Goal: Task Accomplishment & Management: Use online tool/utility

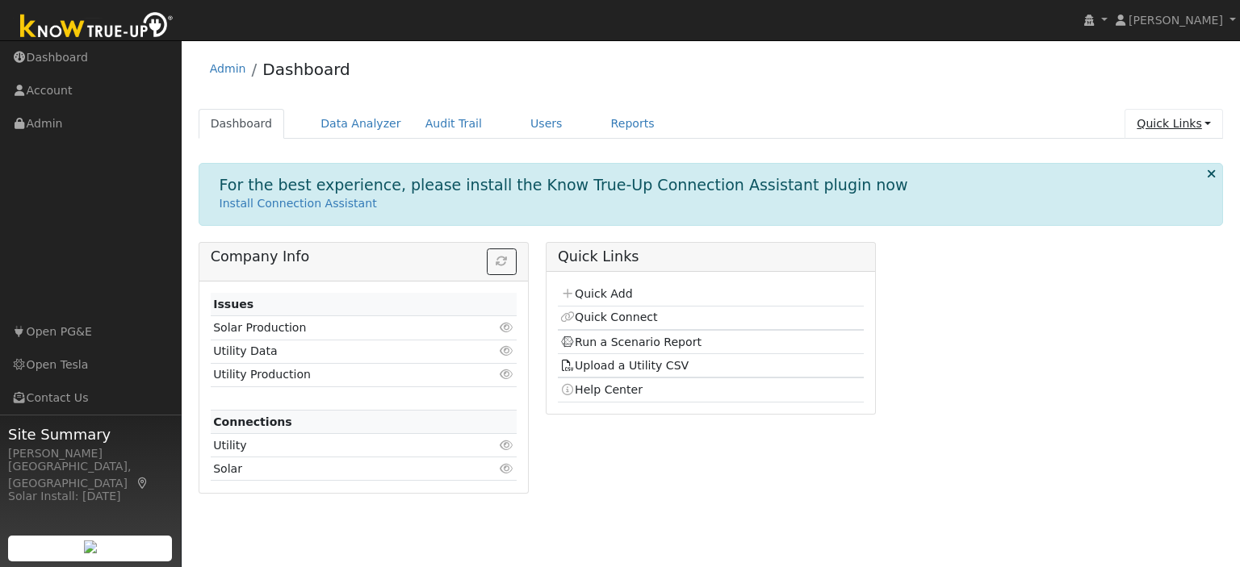
click at [1182, 123] on link "Quick Links" at bounding box center [1173, 124] width 98 height 30
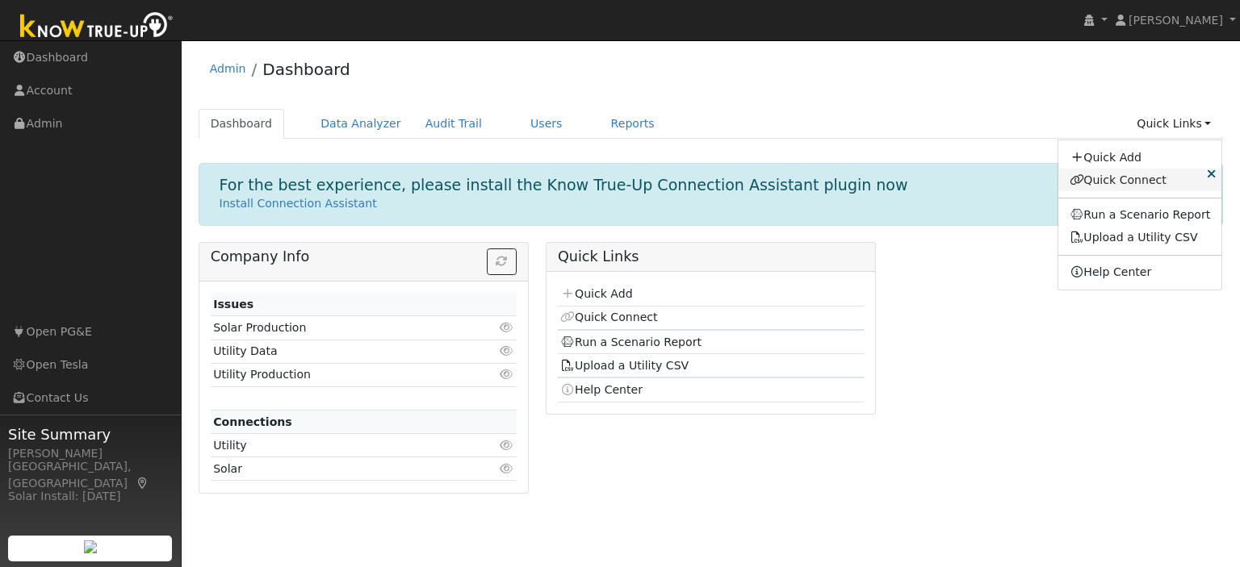
click at [1152, 174] on link "Quick Connect" at bounding box center [1140, 180] width 164 height 23
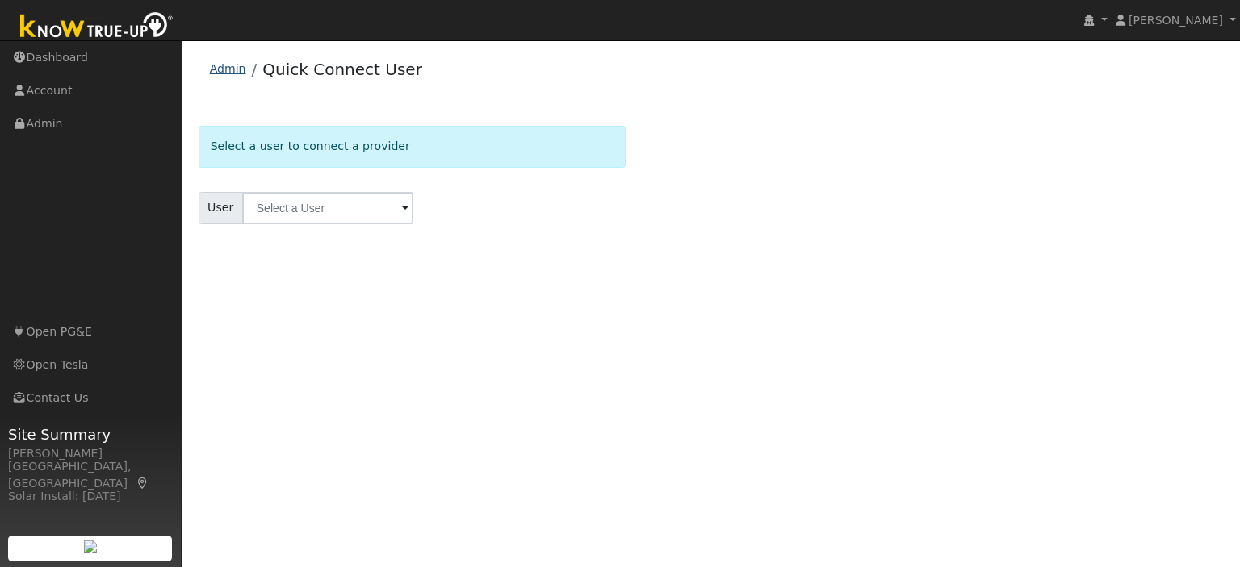
click at [233, 67] on link "Admin" at bounding box center [228, 68] width 36 height 13
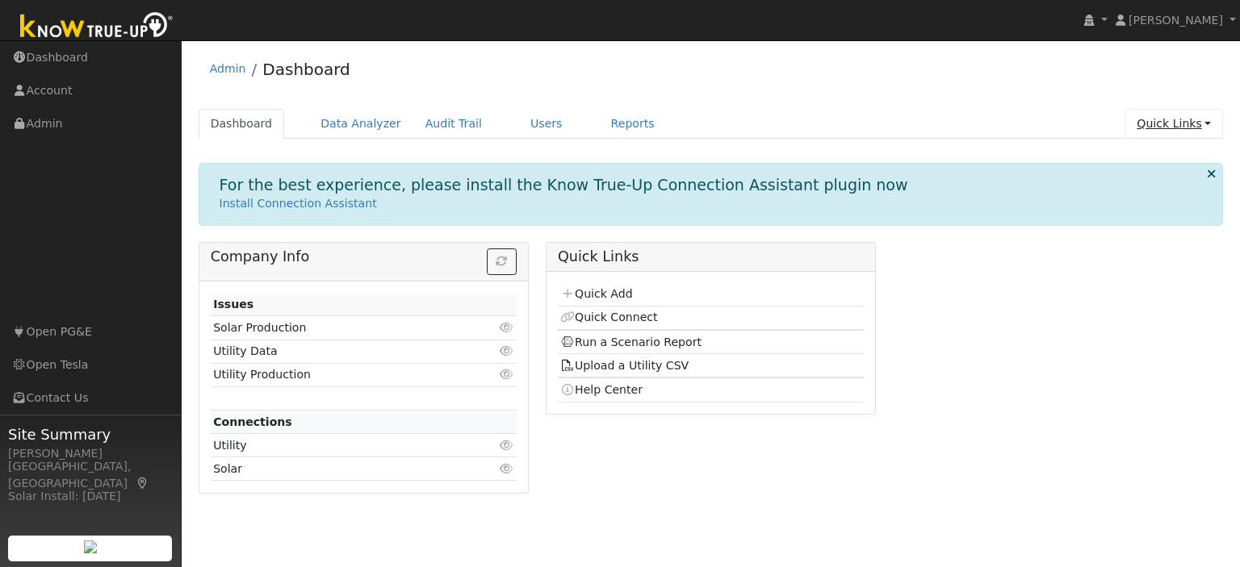
click at [1164, 125] on link "Quick Links" at bounding box center [1173, 124] width 98 height 30
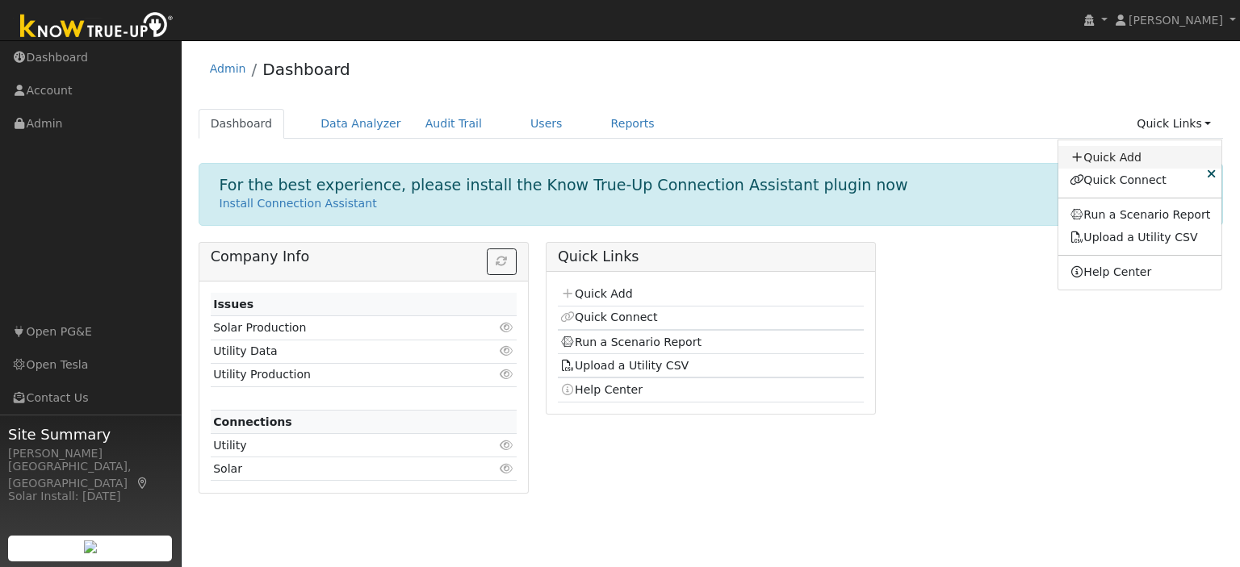
click at [1139, 157] on link "Quick Add" at bounding box center [1140, 157] width 164 height 23
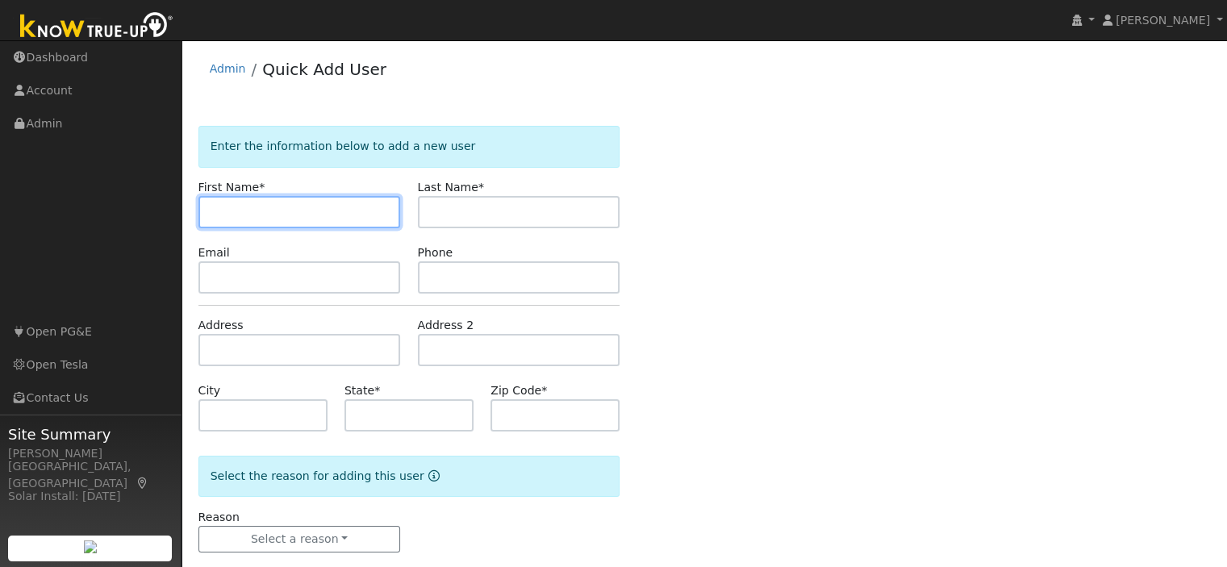
paste input "[PERSON_NAME]"
type input "Mahendra"
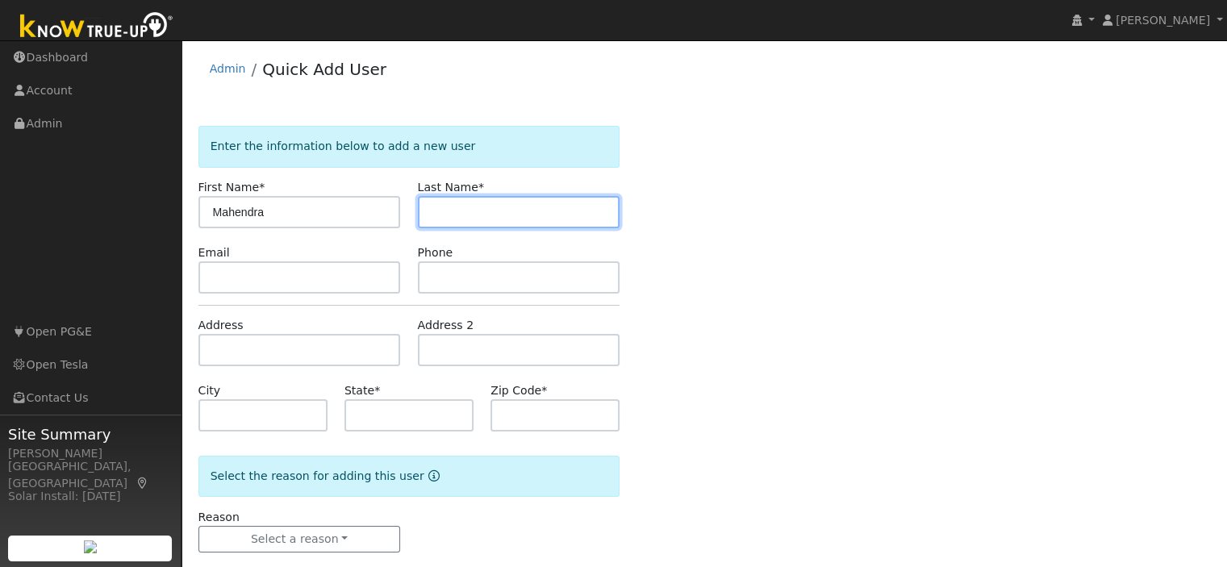
click at [433, 208] on input "text" at bounding box center [519, 212] width 203 height 32
type input "Kumar"
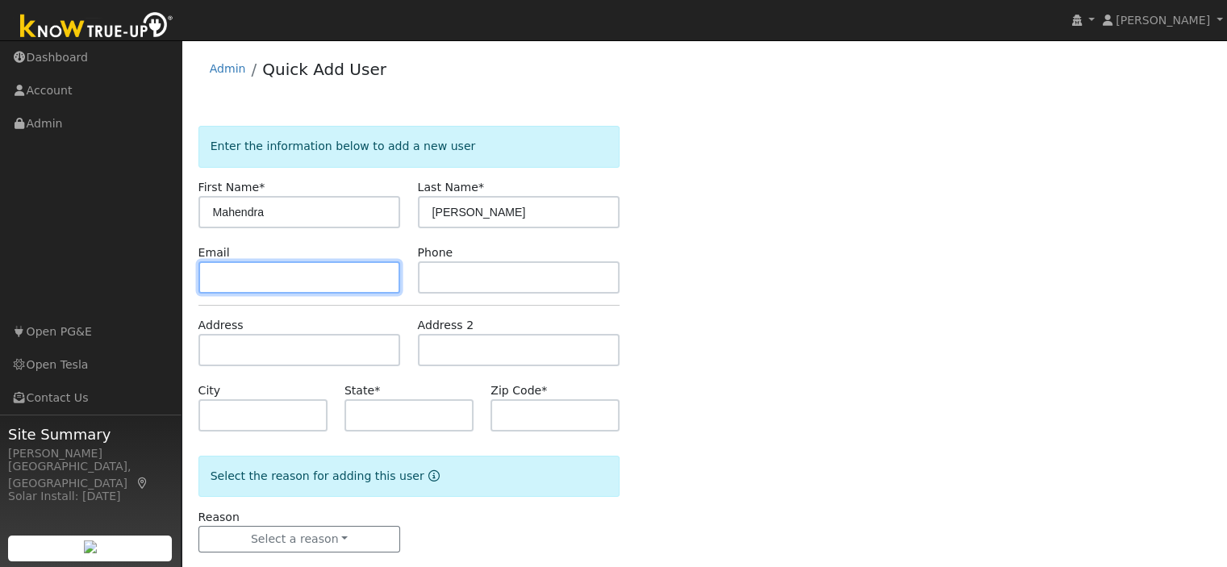
paste input "mahycal@gmail.com"
type input "mahycal@gmail.com"
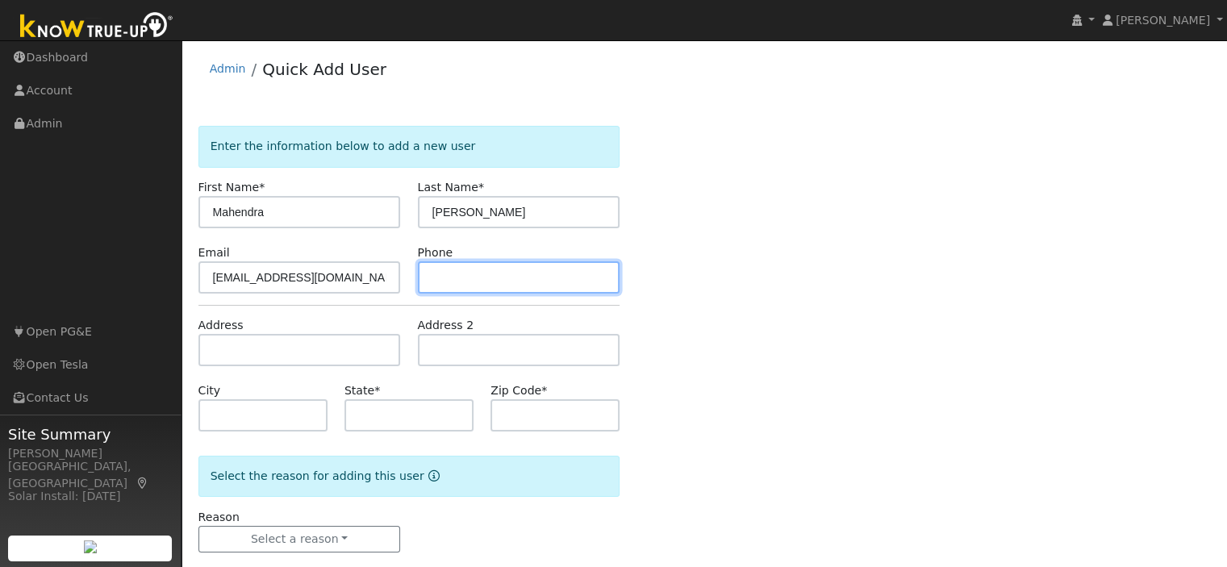
paste input "408-738-4230"
type input "408-738-4230"
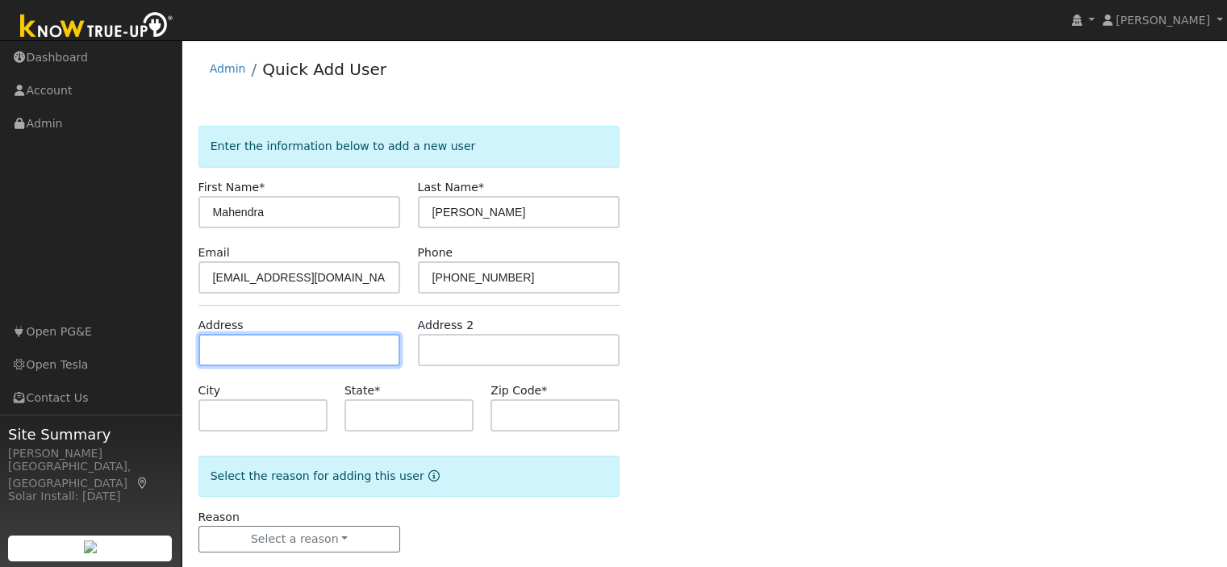
paste input "10242 N. Stelling"
type input "[STREET_ADDRESS][PERSON_NAME]"
type input "Cupertino"
type input "CA"
type input "95014"
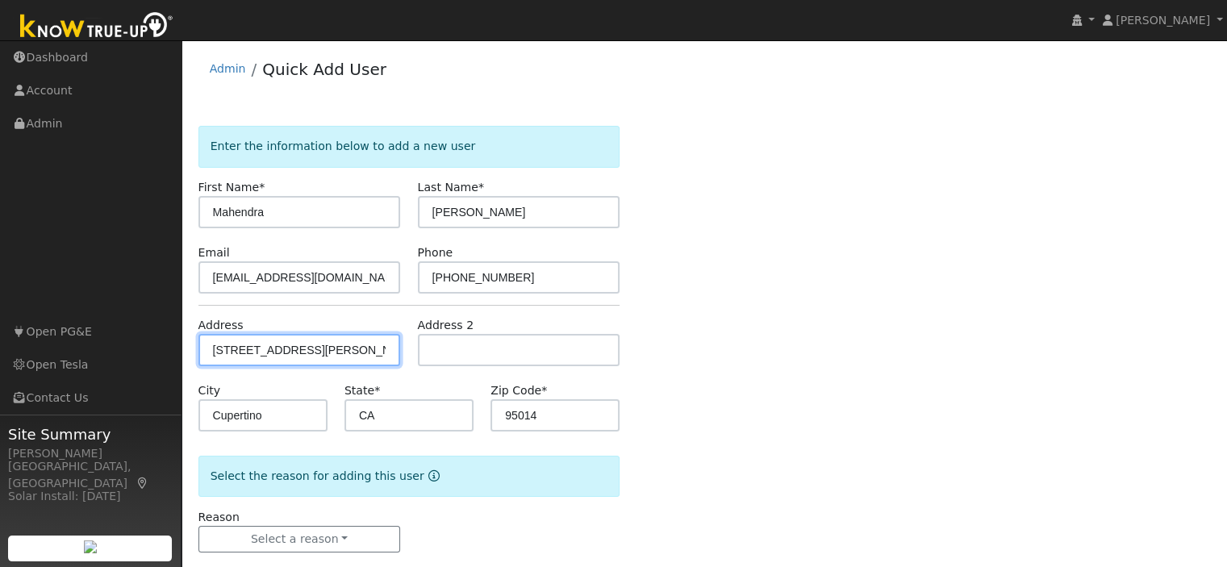
scroll to position [25, 0]
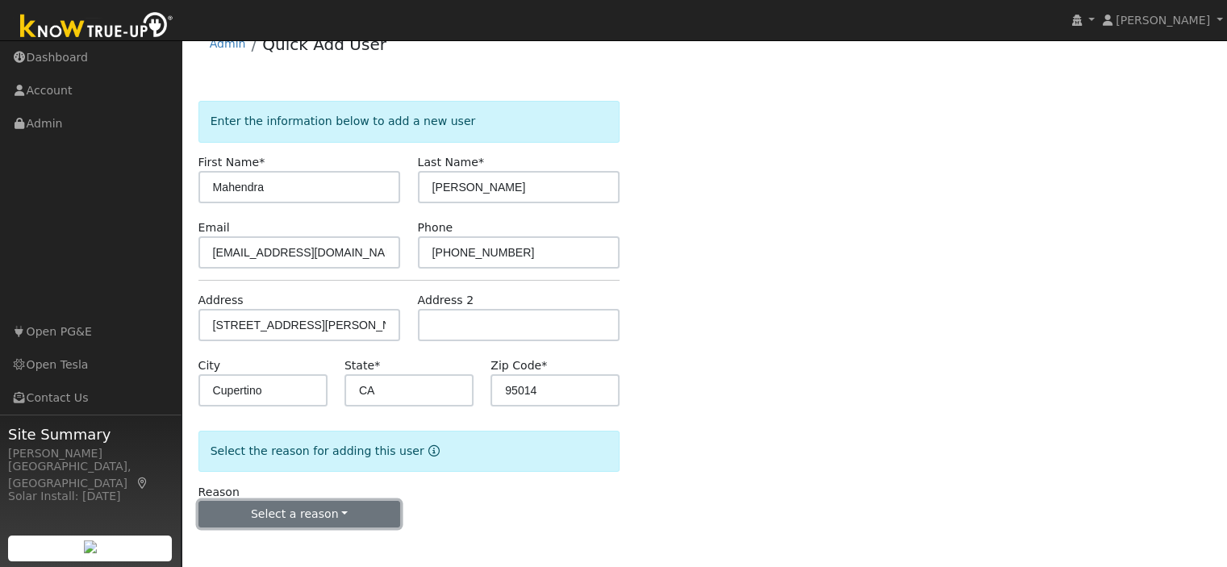
click at [361, 512] on button "Select a reason" at bounding box center [300, 514] width 203 height 27
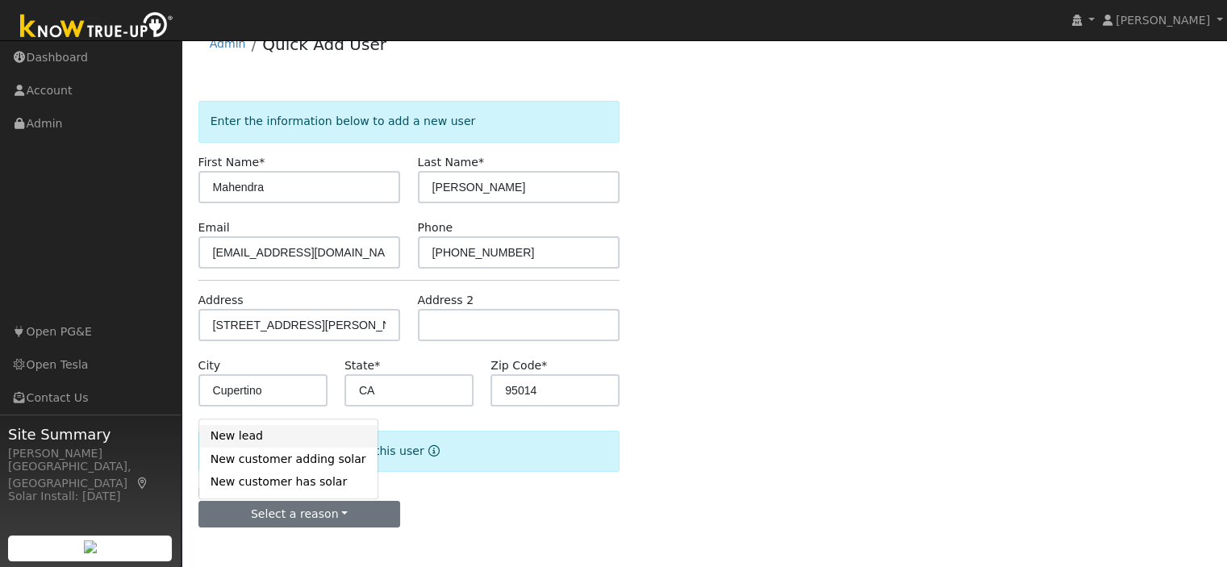
click at [263, 443] on link "New lead" at bounding box center [288, 436] width 178 height 23
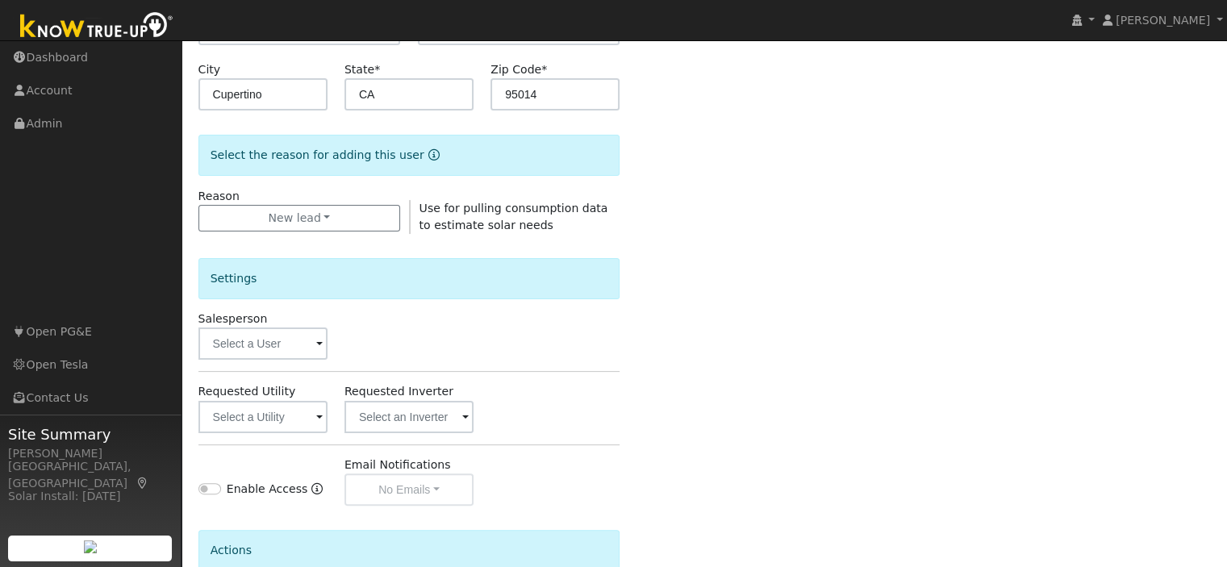
scroll to position [348, 0]
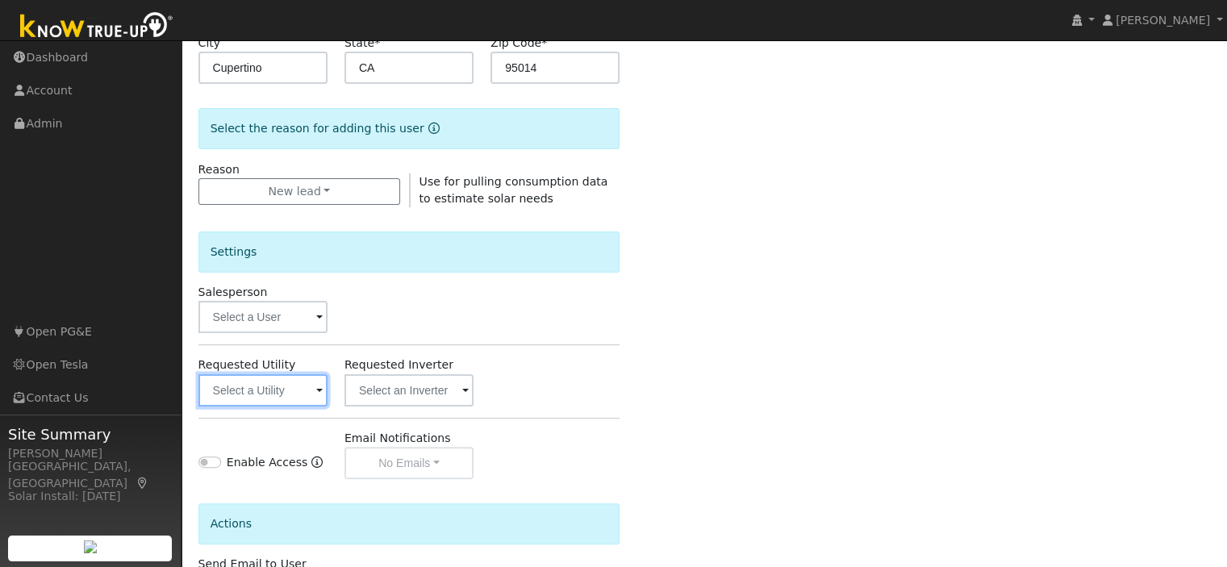
click at [295, 399] on input "text" at bounding box center [263, 390] width 129 height 32
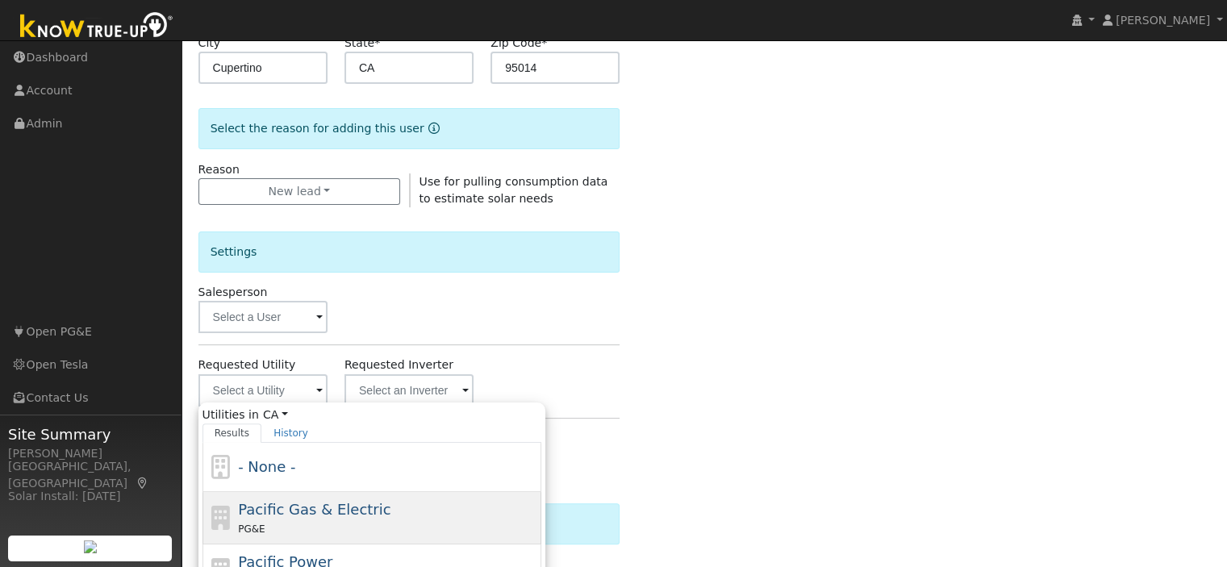
click at [293, 508] on span "Pacific Gas & Electric" at bounding box center [314, 509] width 153 height 17
type input "Pacific Gas & Electric"
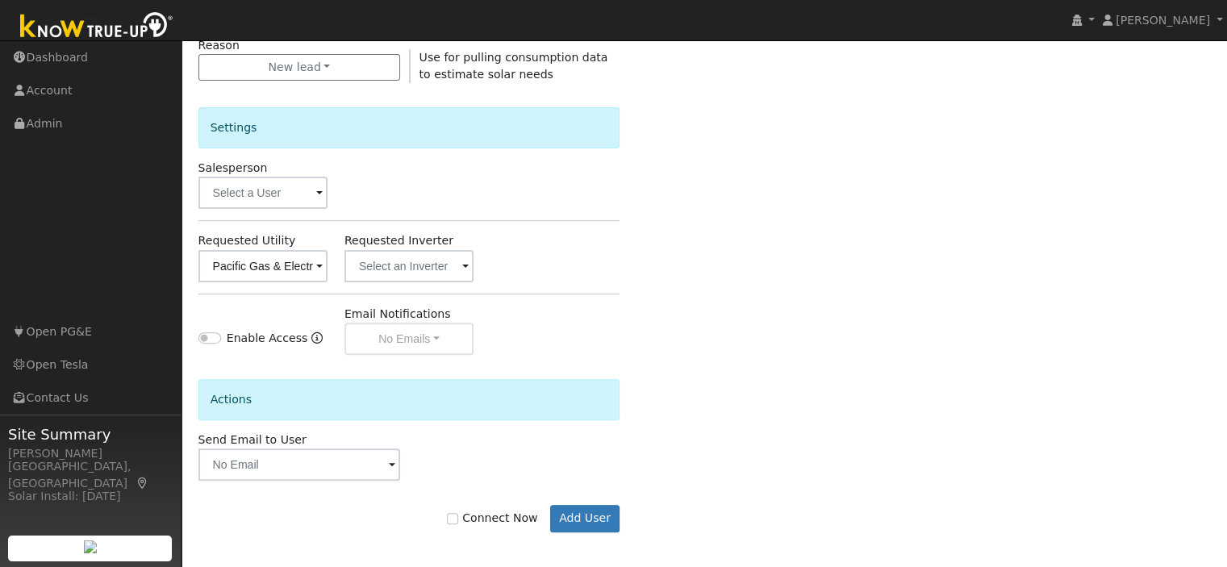
scroll to position [475, 0]
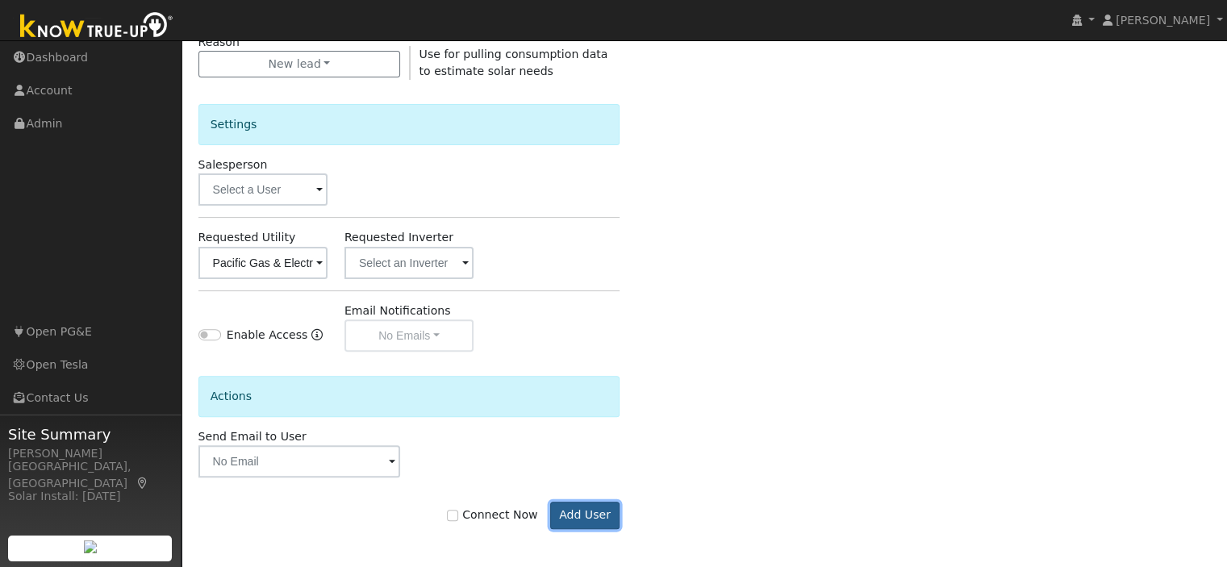
click at [583, 512] on button "Add User" at bounding box center [585, 515] width 70 height 27
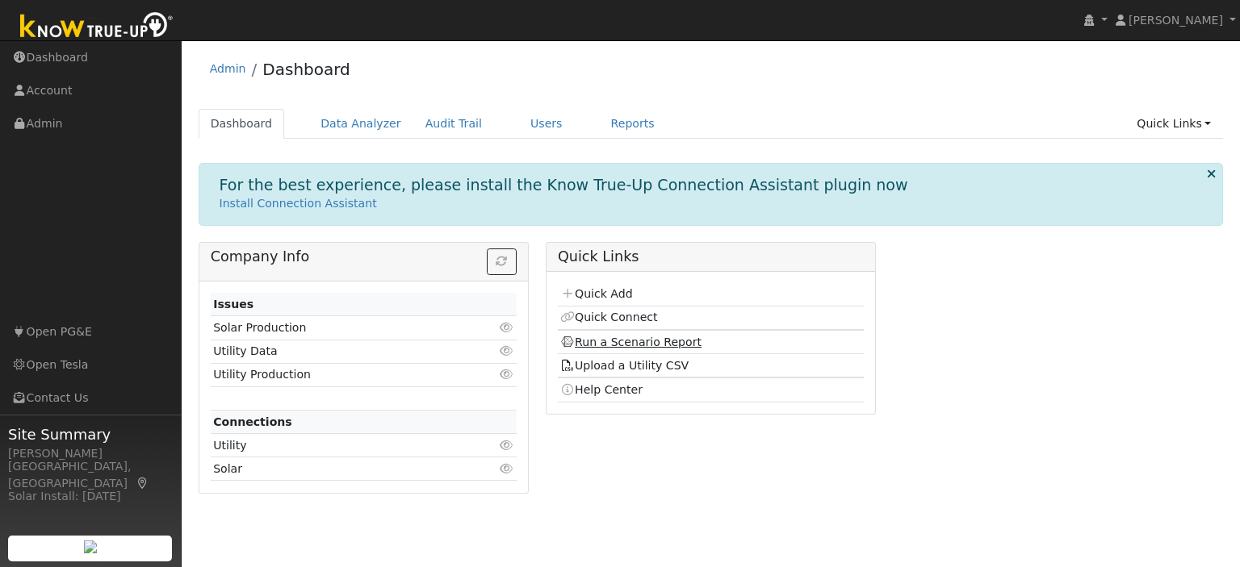
click at [636, 339] on link "Run a Scenario Report" at bounding box center [630, 342] width 141 height 13
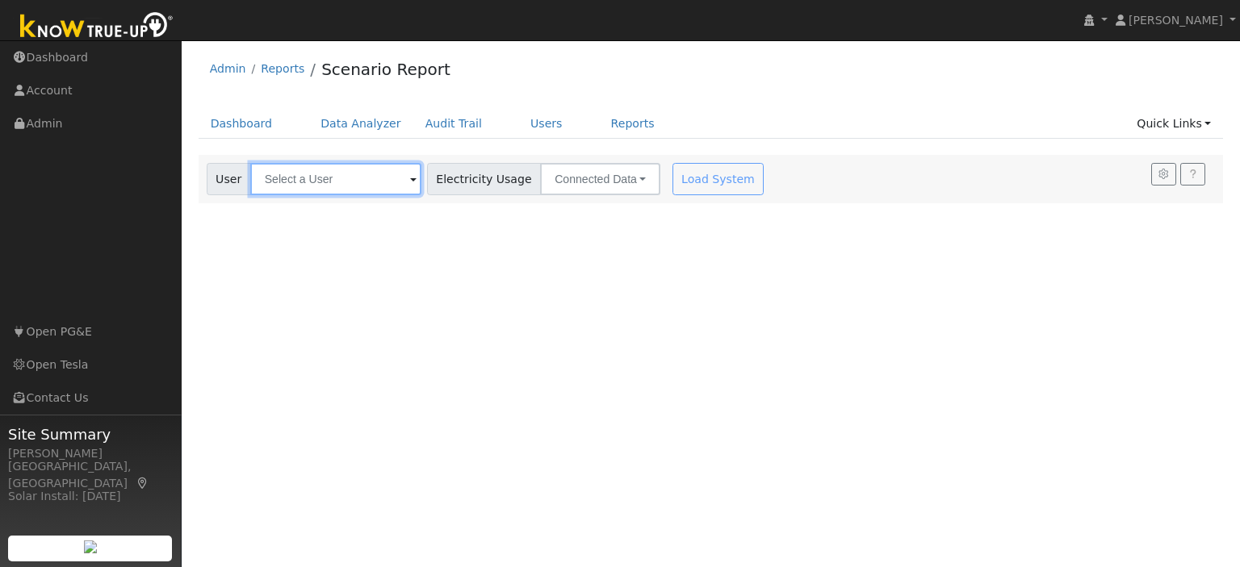
click at [387, 187] on input "text" at bounding box center [335, 179] width 171 height 32
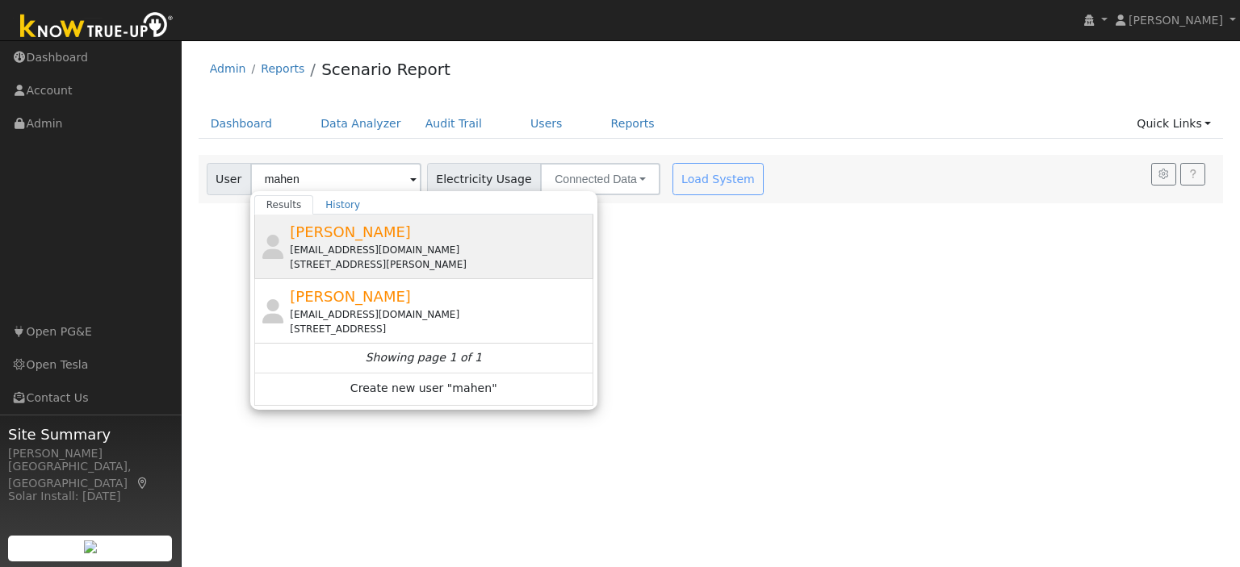
click at [379, 237] on span "[PERSON_NAME]" at bounding box center [350, 232] width 121 height 17
type input "[PERSON_NAME]"
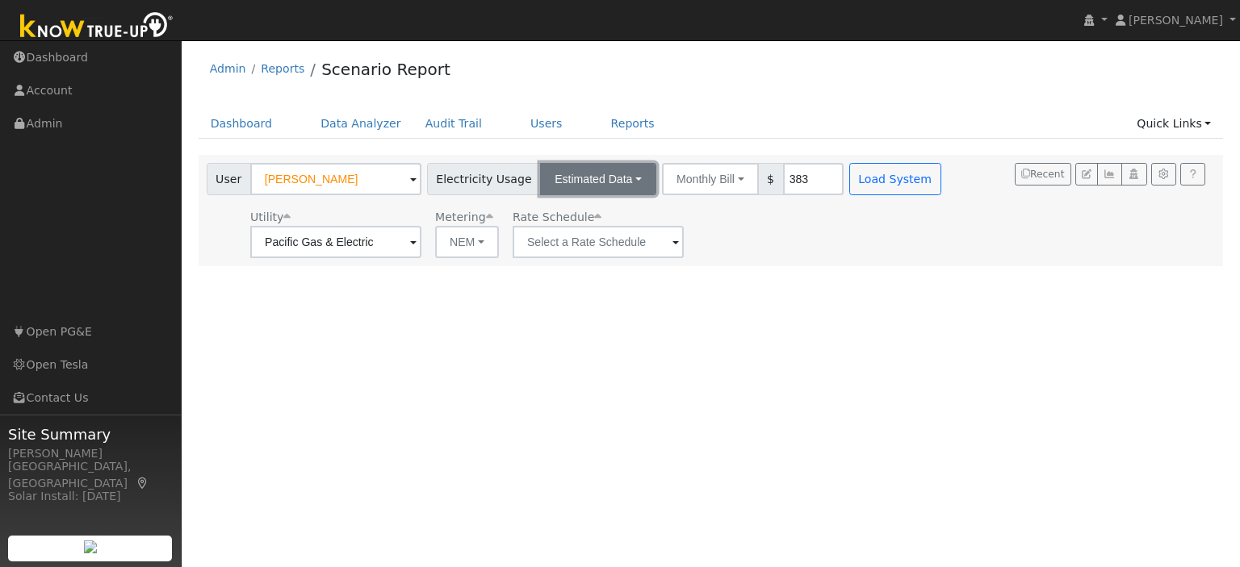
click at [617, 175] on button "Estimated Data" at bounding box center [598, 179] width 116 height 32
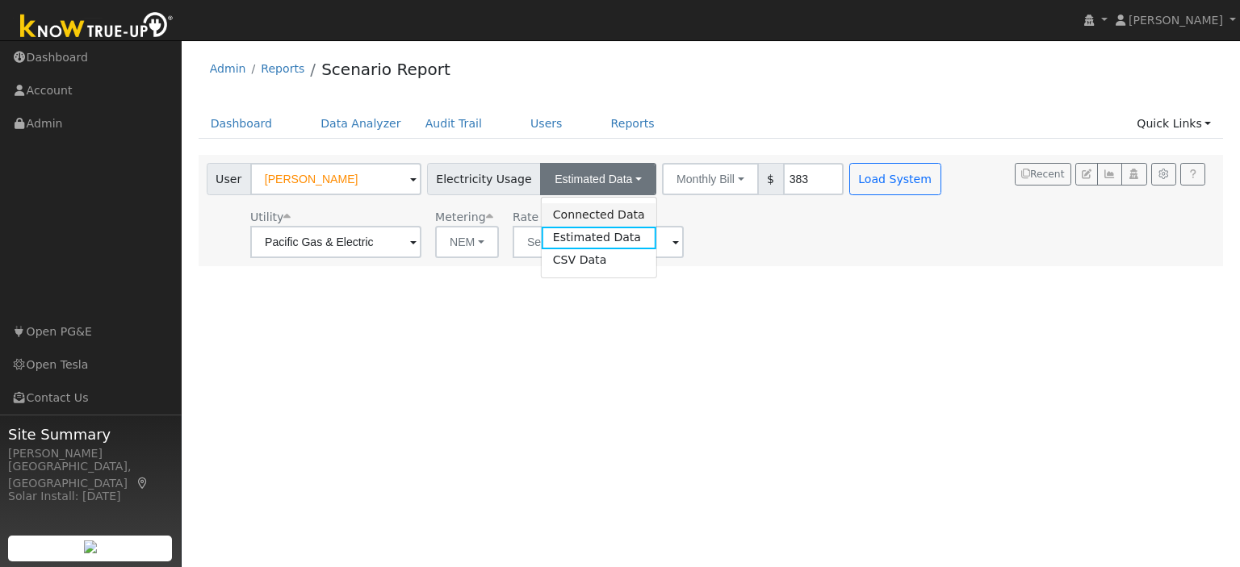
click at [597, 221] on link "Connected Data" at bounding box center [598, 214] width 115 height 23
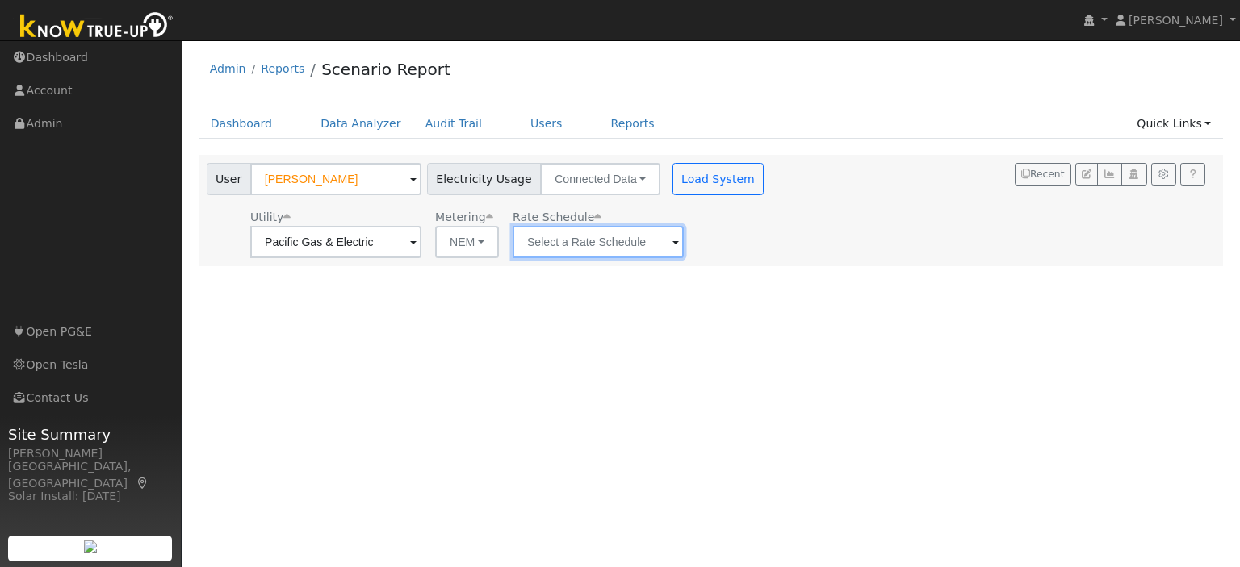
click at [645, 241] on input "text" at bounding box center [597, 242] width 171 height 32
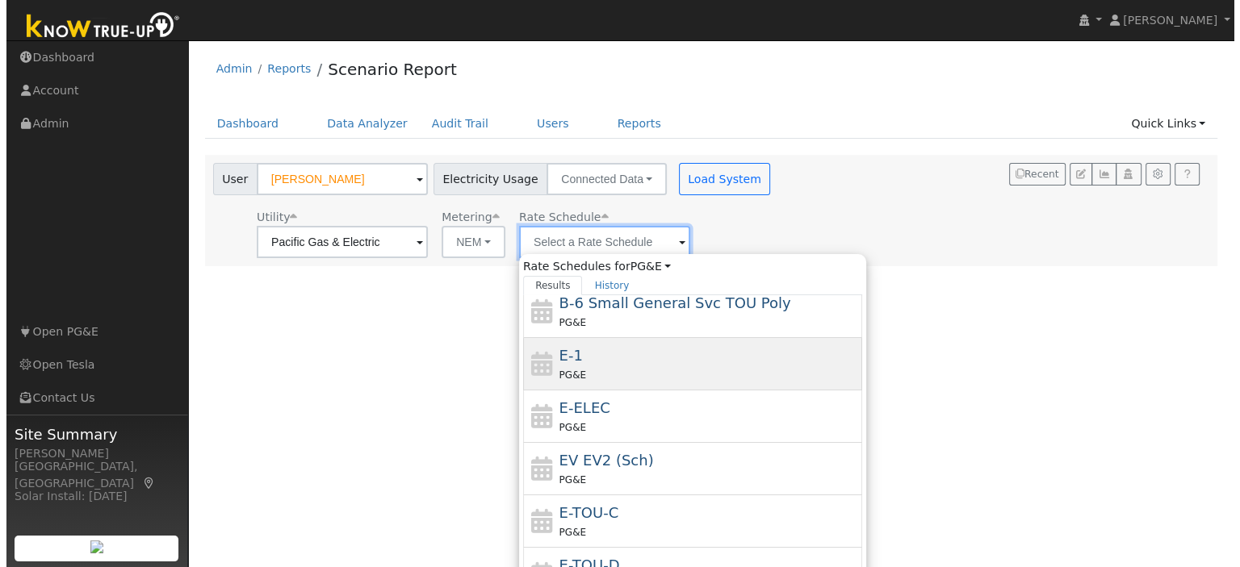
scroll to position [279, 0]
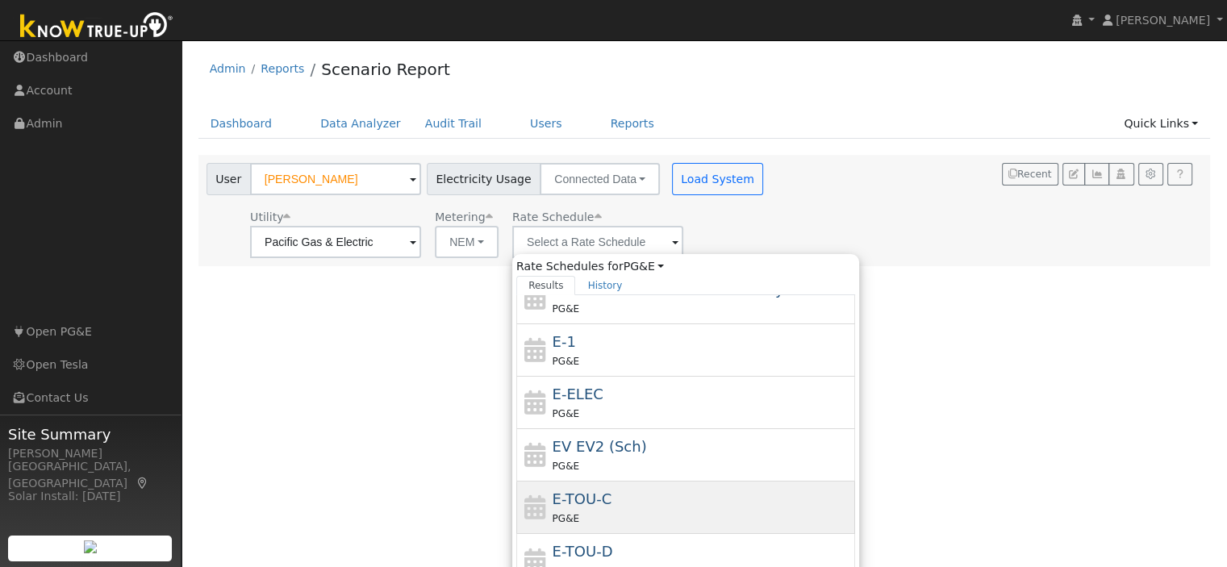
click at [595, 501] on span "E-TOU-C" at bounding box center [583, 499] width 60 height 17
type input "E-TOU-C"
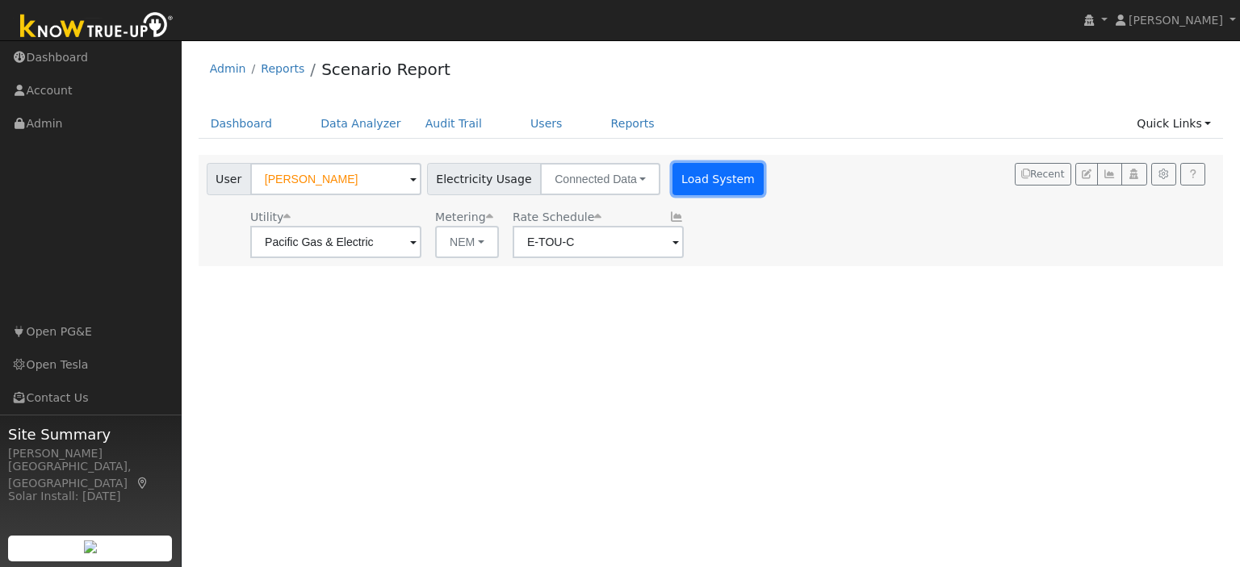
click at [692, 186] on button "Load System" at bounding box center [718, 179] width 92 height 32
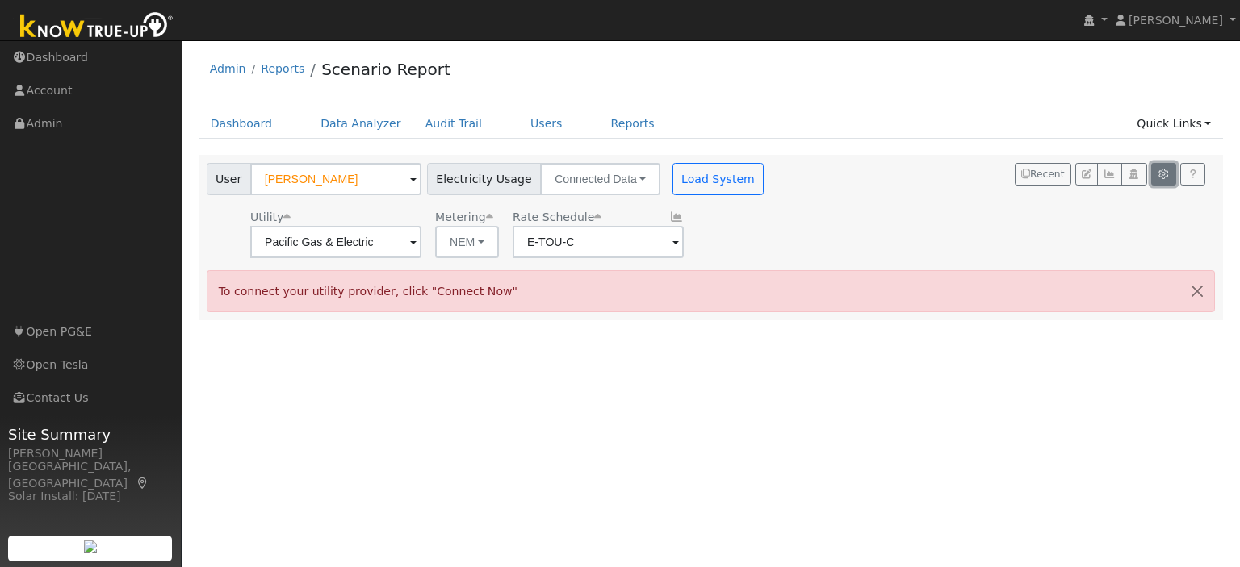
click at [1157, 177] on icon "button" at bounding box center [1163, 174] width 12 height 10
type input "80"
type input "100"
type input "125"
type input "0"
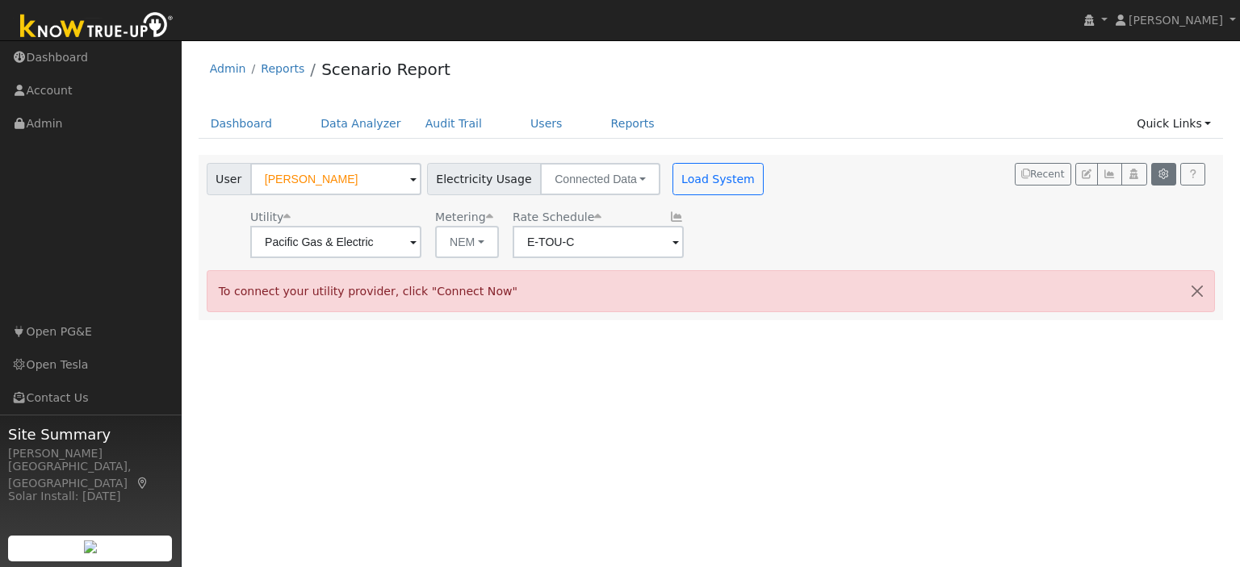
type input "10"
type input "20"
type input "27"
type input "10"
type input "6"
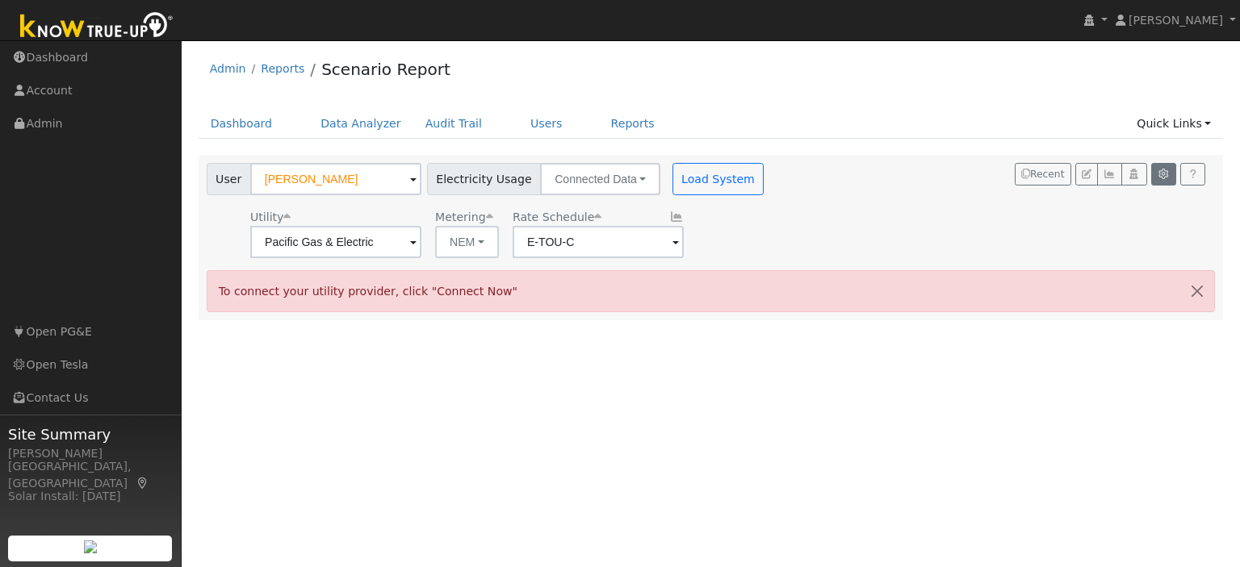
type input "24"
type input "3.3"
type input "16250"
type input "14"
type input "430"
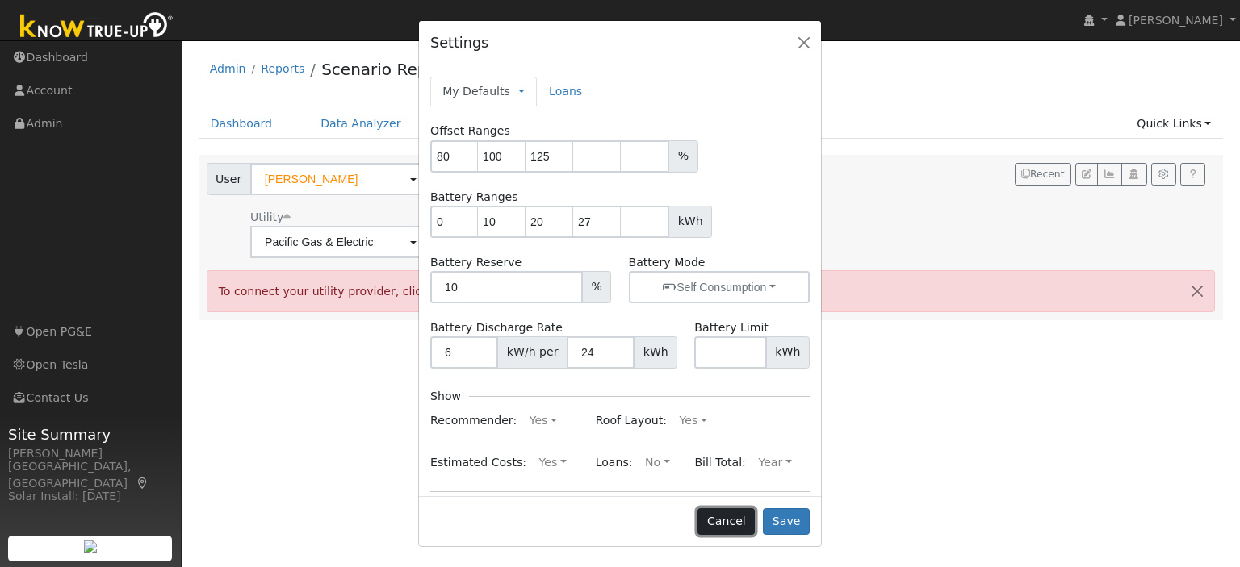
click at [746, 519] on button "Cancel" at bounding box center [725, 521] width 57 height 27
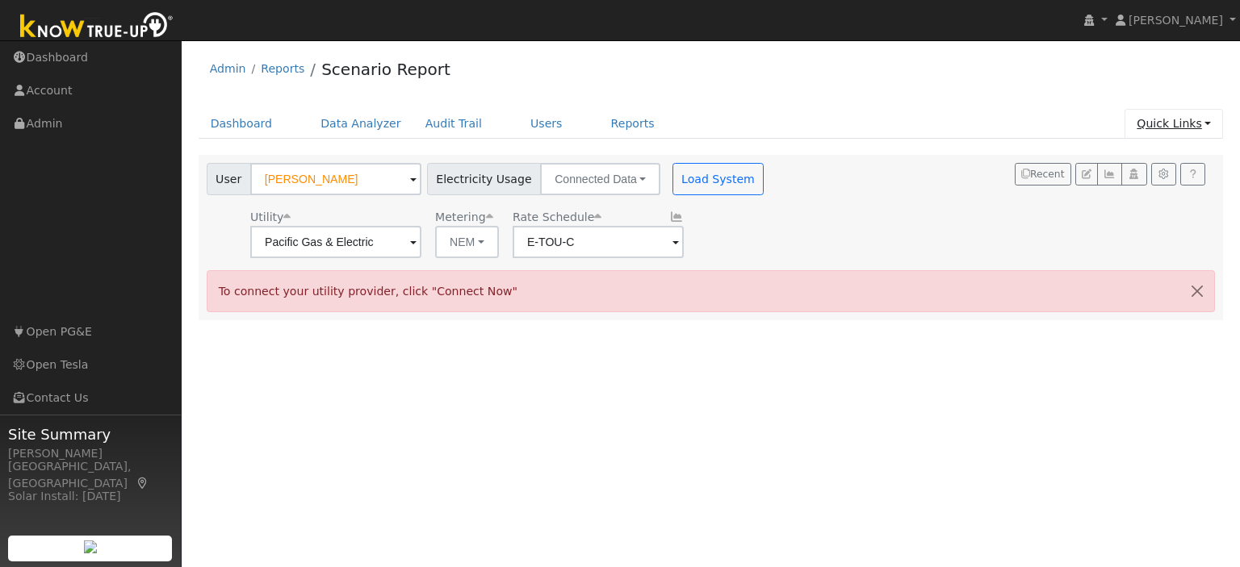
click at [1202, 123] on link "Quick Links" at bounding box center [1173, 124] width 98 height 30
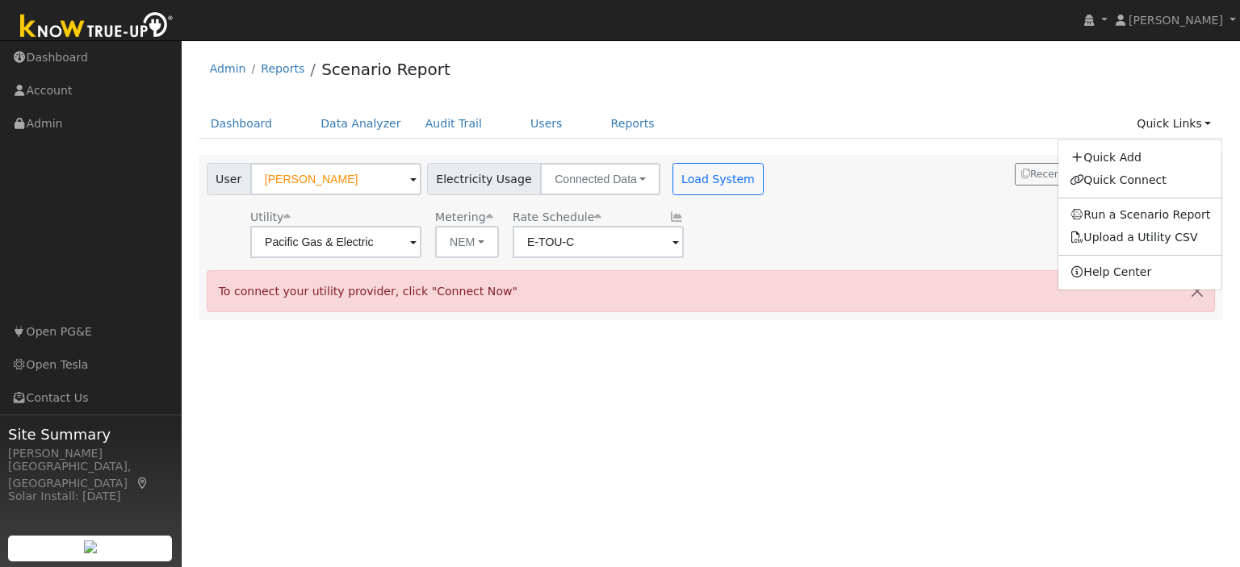
click at [862, 260] on div "User Mahendra Kumar Account Default Account Default Account 10242 North Stellin…" at bounding box center [711, 237] width 1025 height 165
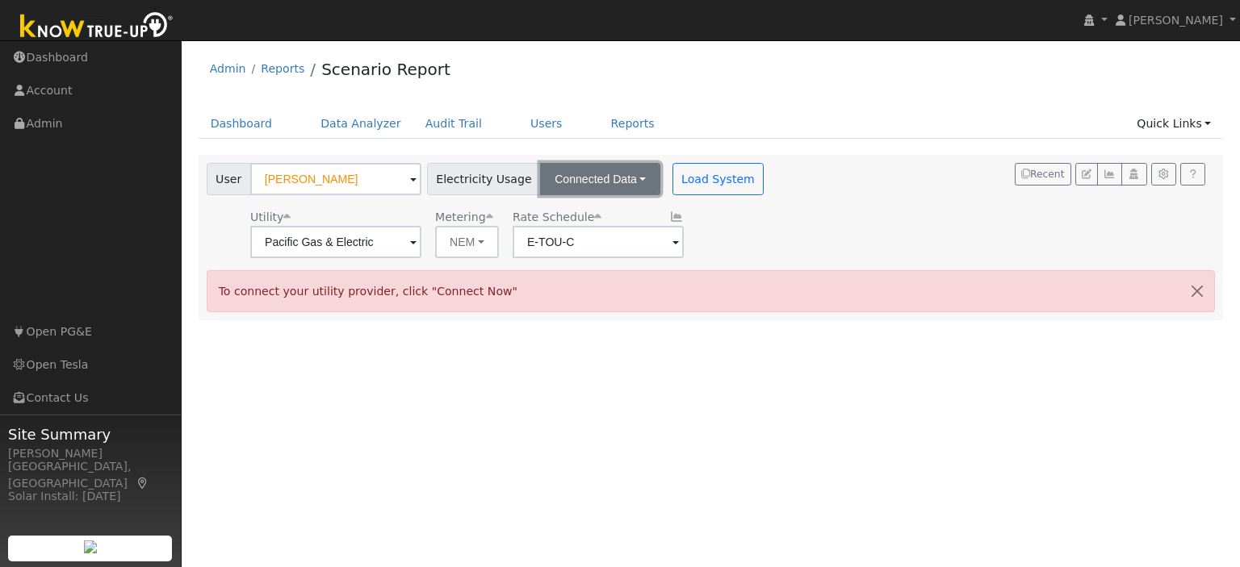
click at [614, 180] on button "Connected Data" at bounding box center [600, 179] width 120 height 32
click at [671, 217] on icon at bounding box center [676, 216] width 15 height 11
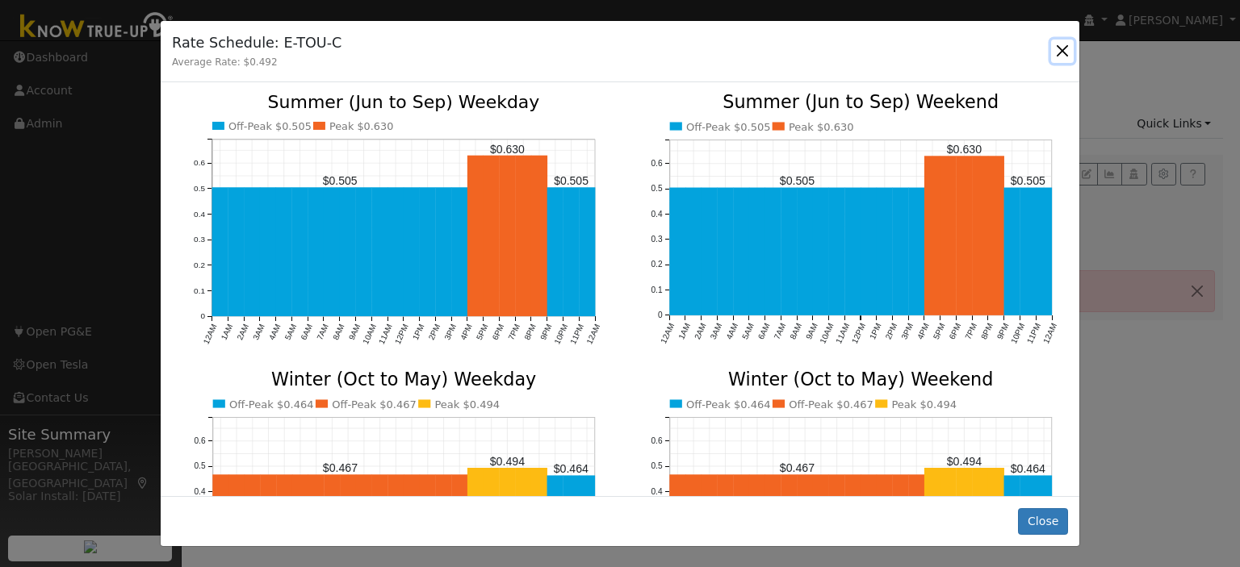
click at [1059, 46] on button "button" at bounding box center [1062, 51] width 23 height 23
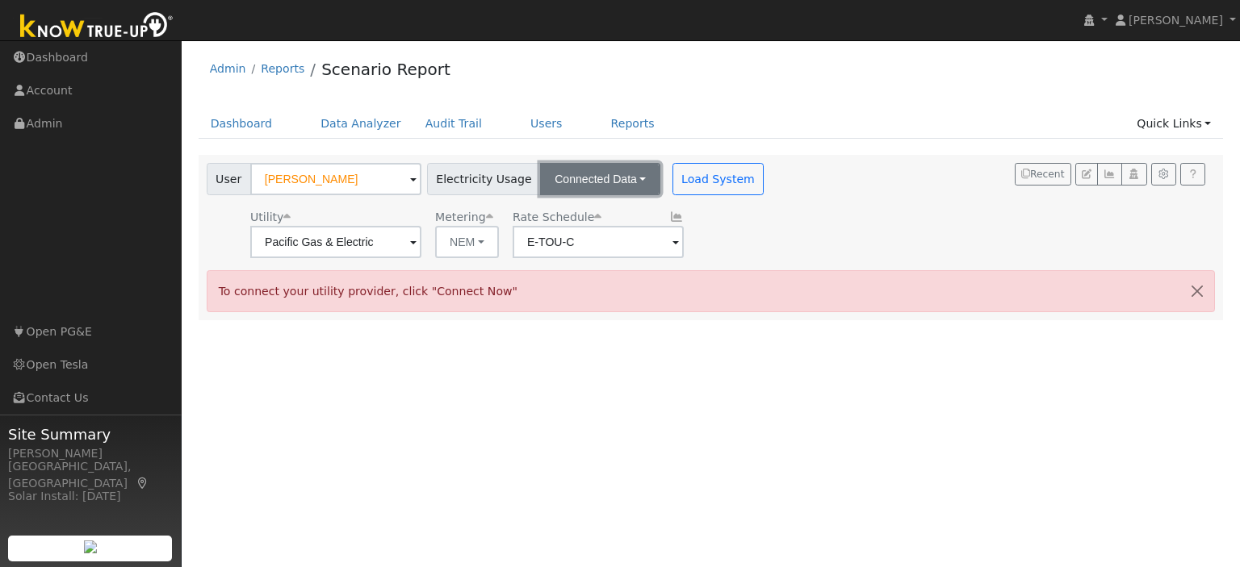
click at [617, 177] on button "Connected Data" at bounding box center [600, 179] width 120 height 32
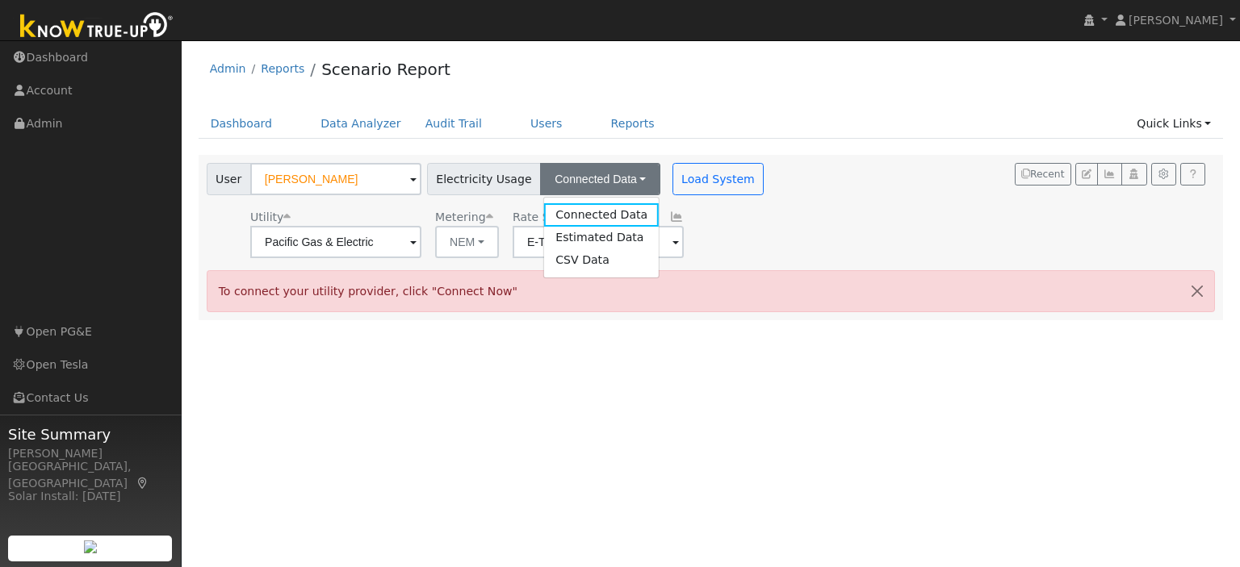
click at [757, 218] on div "User Mahendra Kumar Account Default Account Default Account 10242 North Stellin…" at bounding box center [707, 207] width 1009 height 101
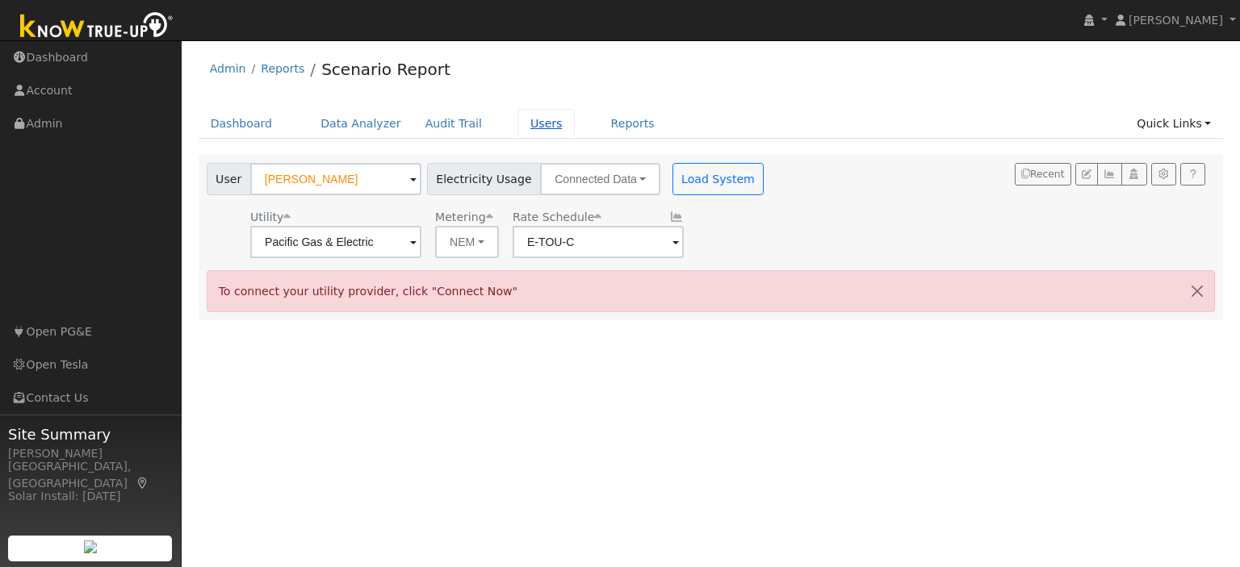
click at [522, 122] on link "Users" at bounding box center [546, 124] width 56 height 30
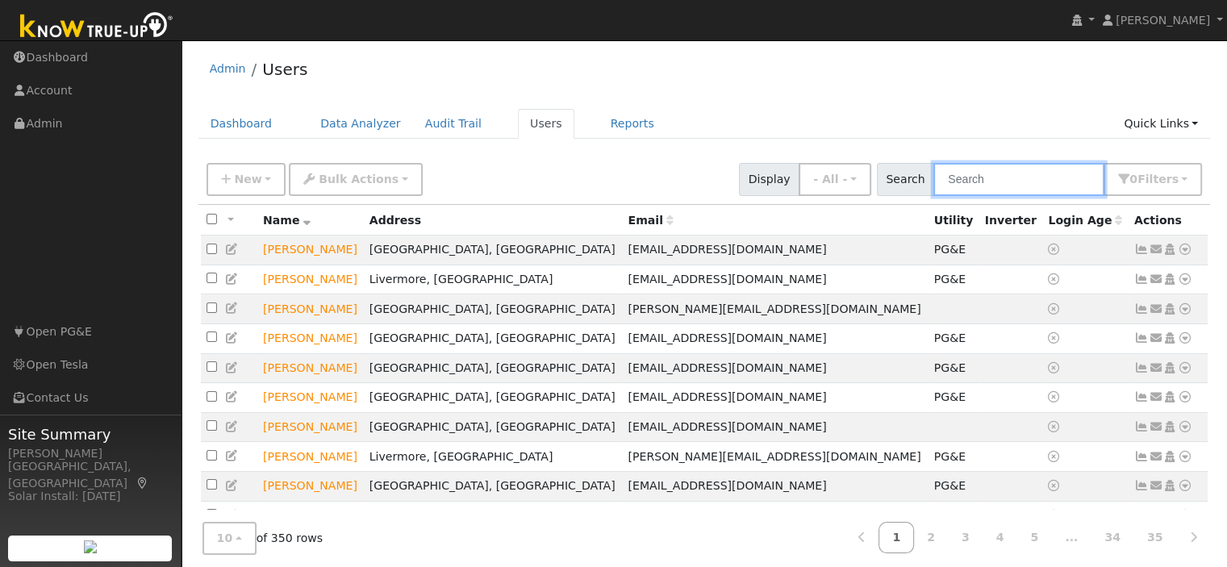
click at [977, 180] on input "text" at bounding box center [1019, 179] width 171 height 33
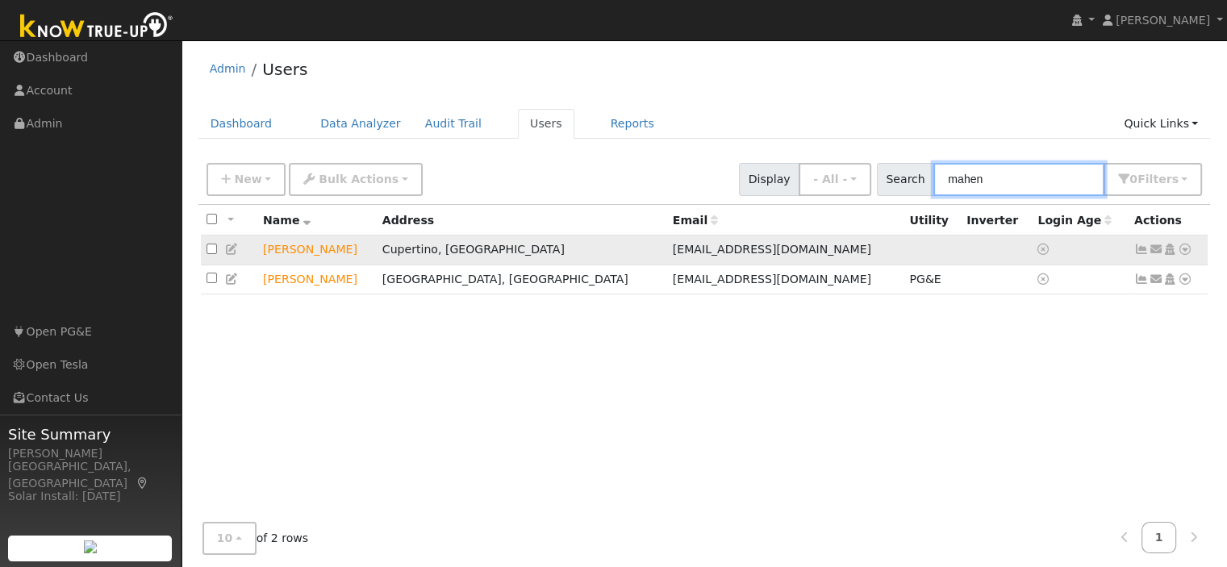
type input "mahen"
click at [1138, 251] on icon at bounding box center [1142, 249] width 15 height 11
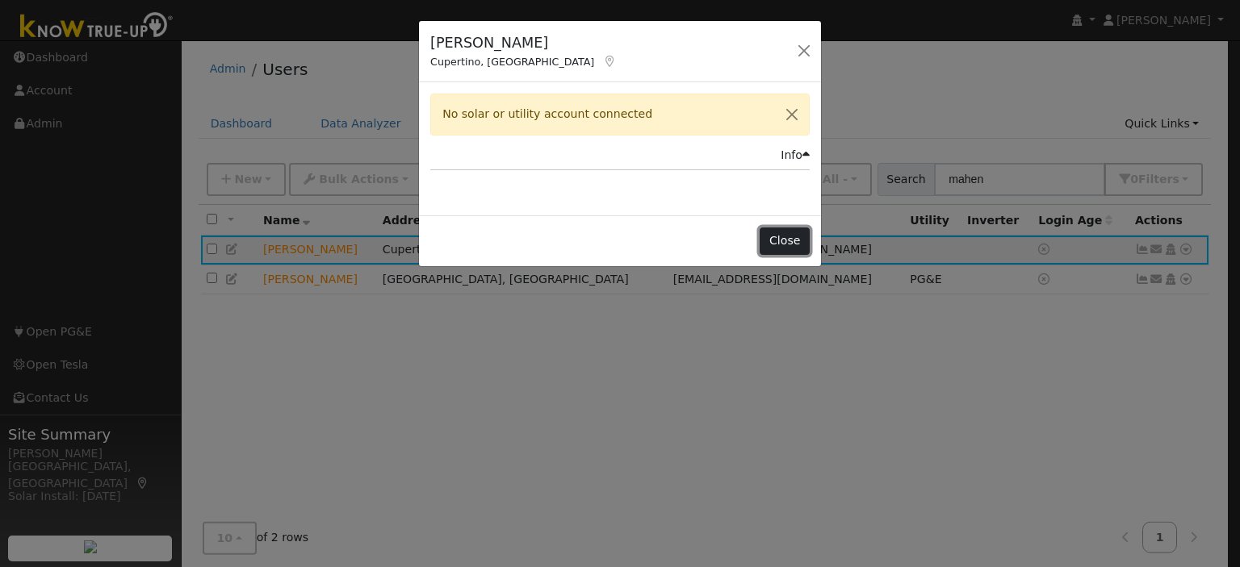
click at [797, 241] on button "Close" at bounding box center [783, 241] width 49 height 27
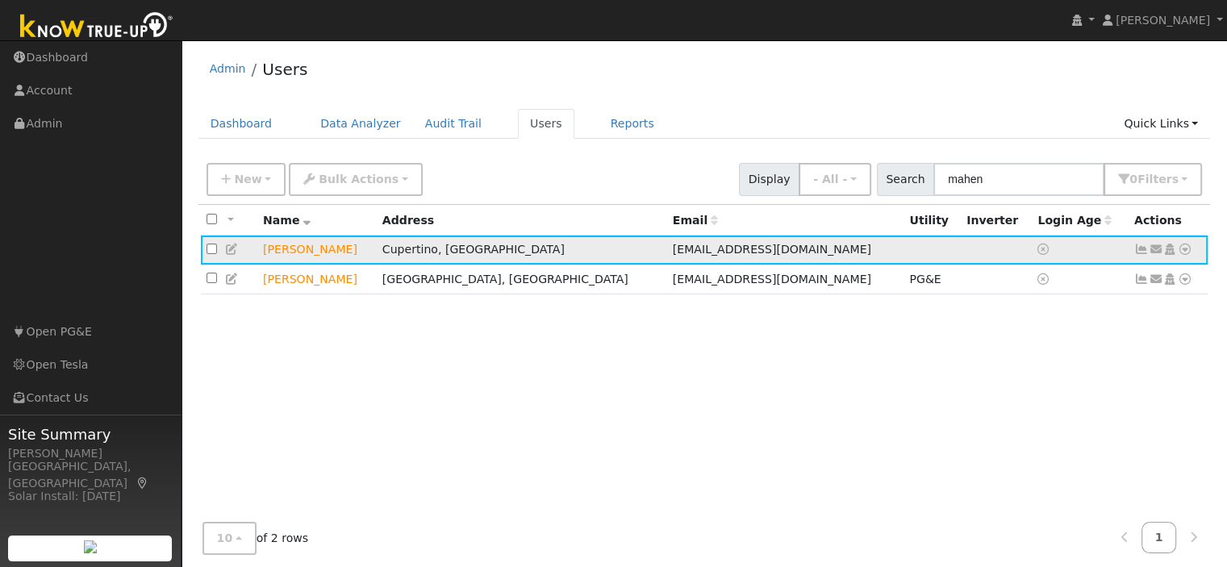
click at [1181, 249] on icon at bounding box center [1185, 249] width 15 height 11
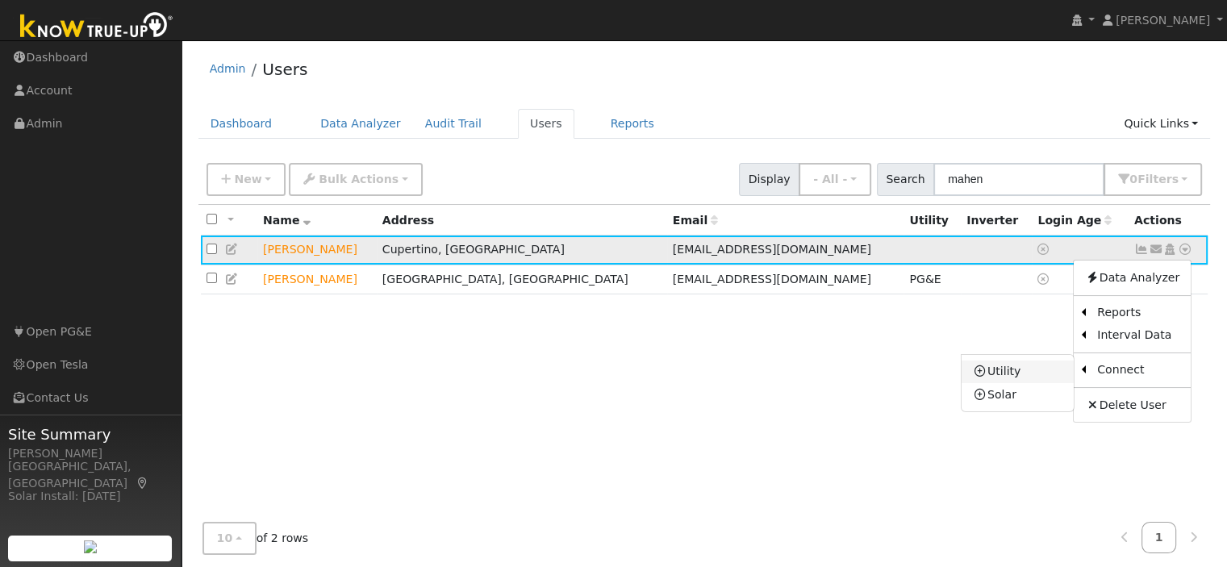
click at [1026, 372] on link "Utility" at bounding box center [1018, 372] width 112 height 23
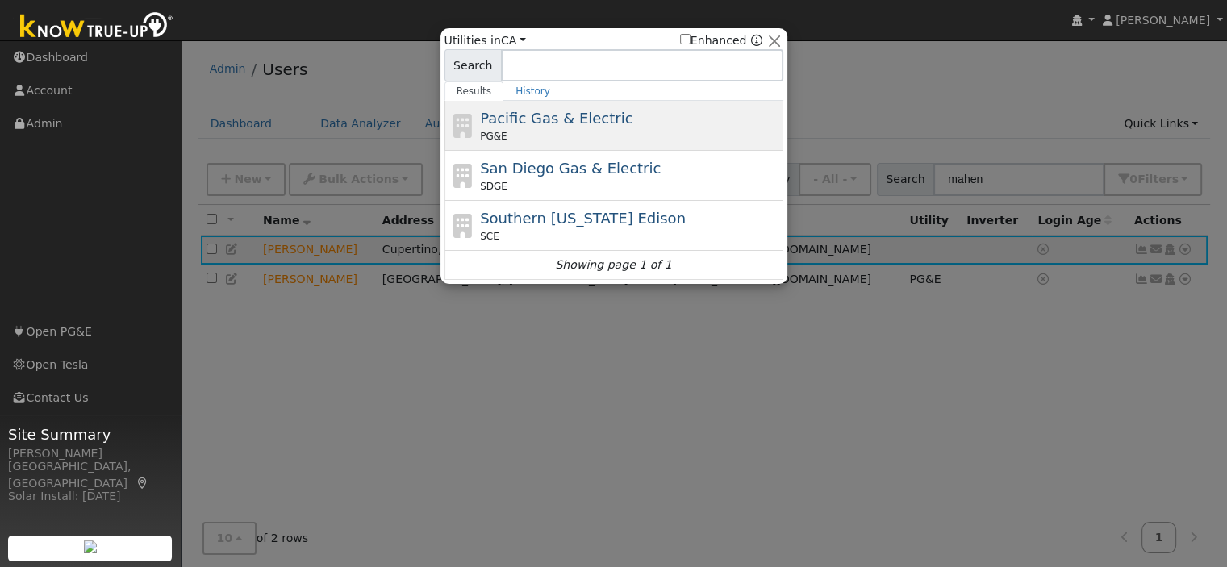
click at [529, 125] on span "Pacific Gas & Electric" at bounding box center [556, 118] width 153 height 17
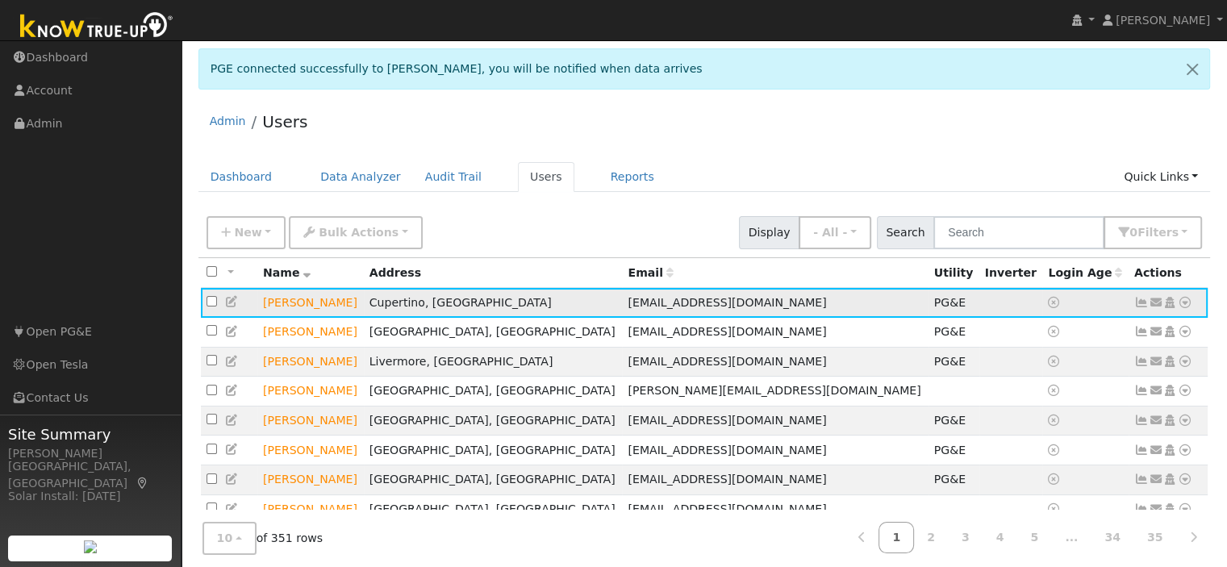
click at [1184, 302] on icon at bounding box center [1185, 302] width 15 height 11
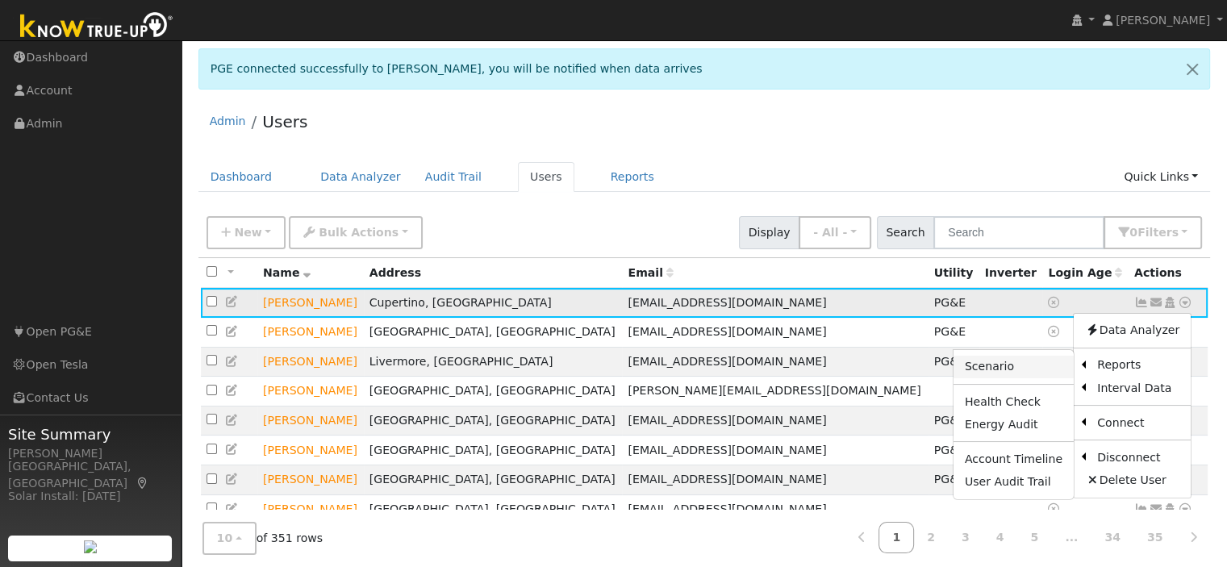
click at [1018, 368] on link "Scenario" at bounding box center [1014, 367] width 120 height 23
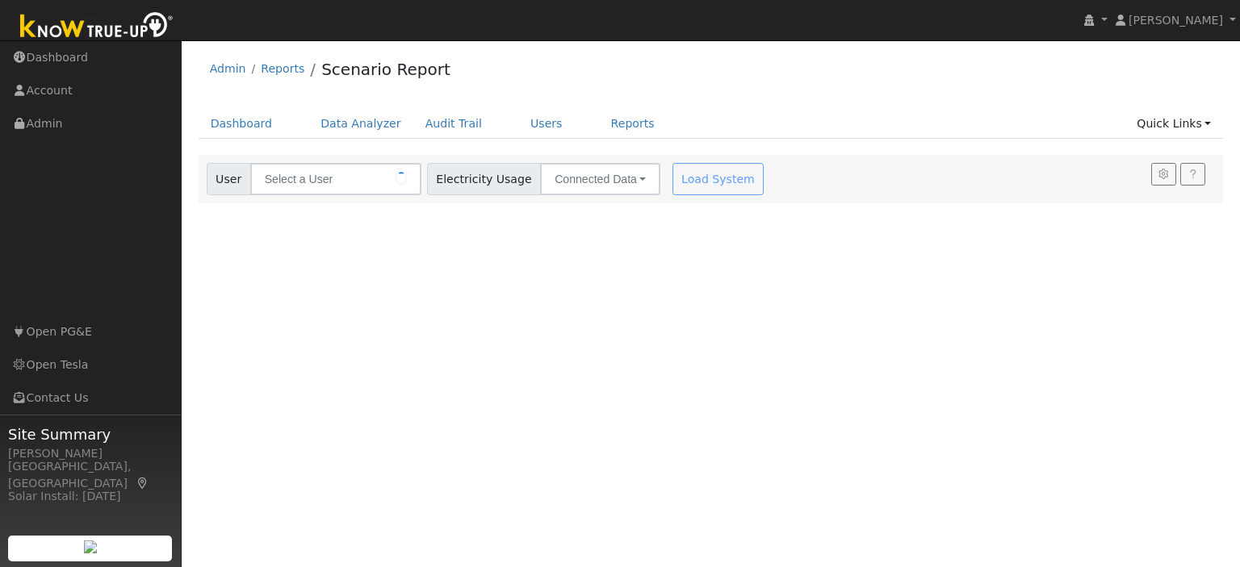
type input "[PERSON_NAME]"
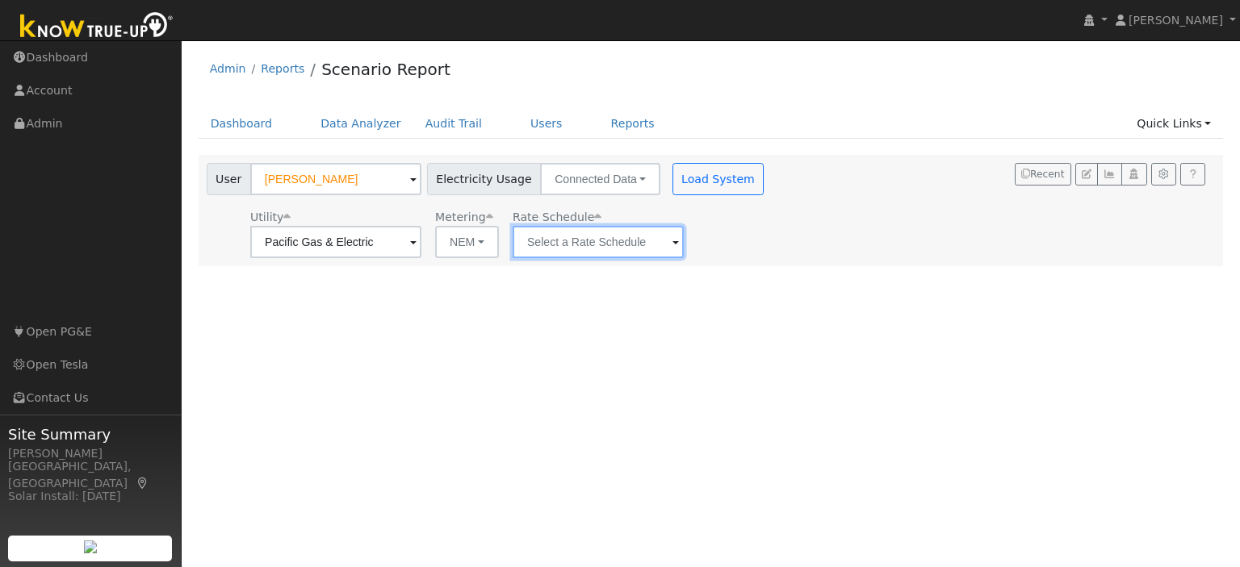
click at [665, 238] on input "text" at bounding box center [597, 242] width 171 height 32
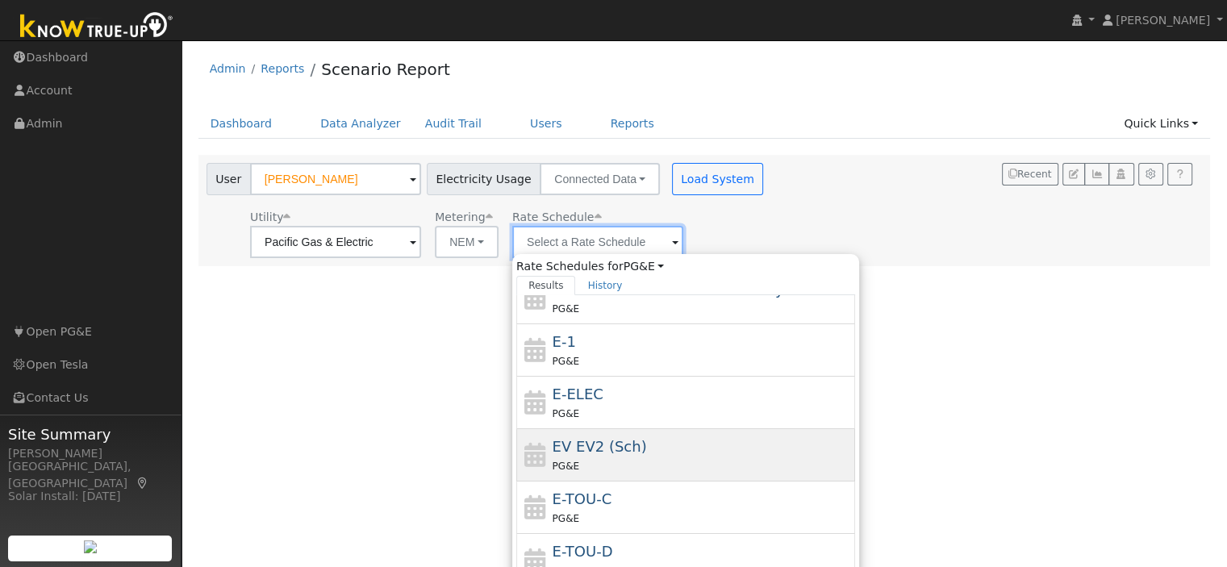
scroll to position [154, 0]
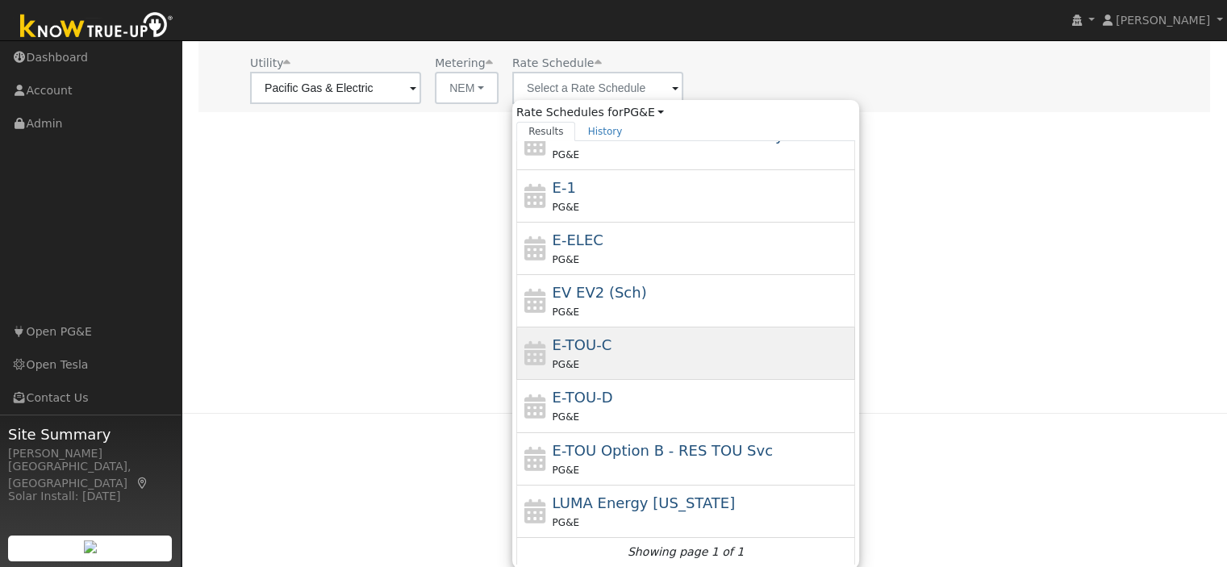
click at [622, 356] on div "PG&E" at bounding box center [702, 364] width 299 height 17
type input "E-TOU-C"
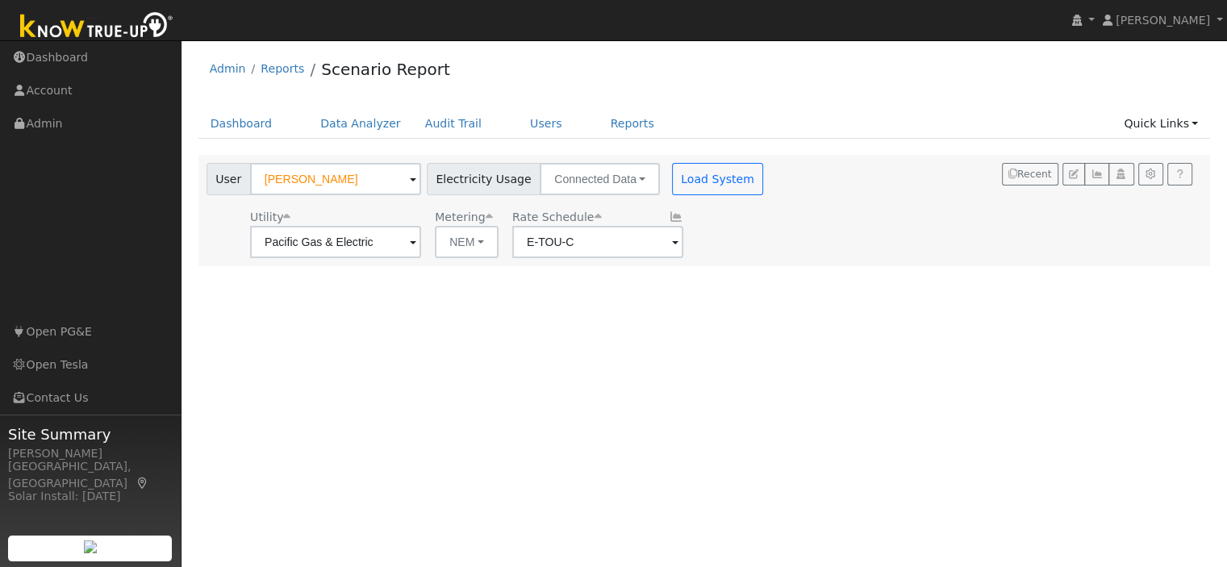
scroll to position [0, 0]
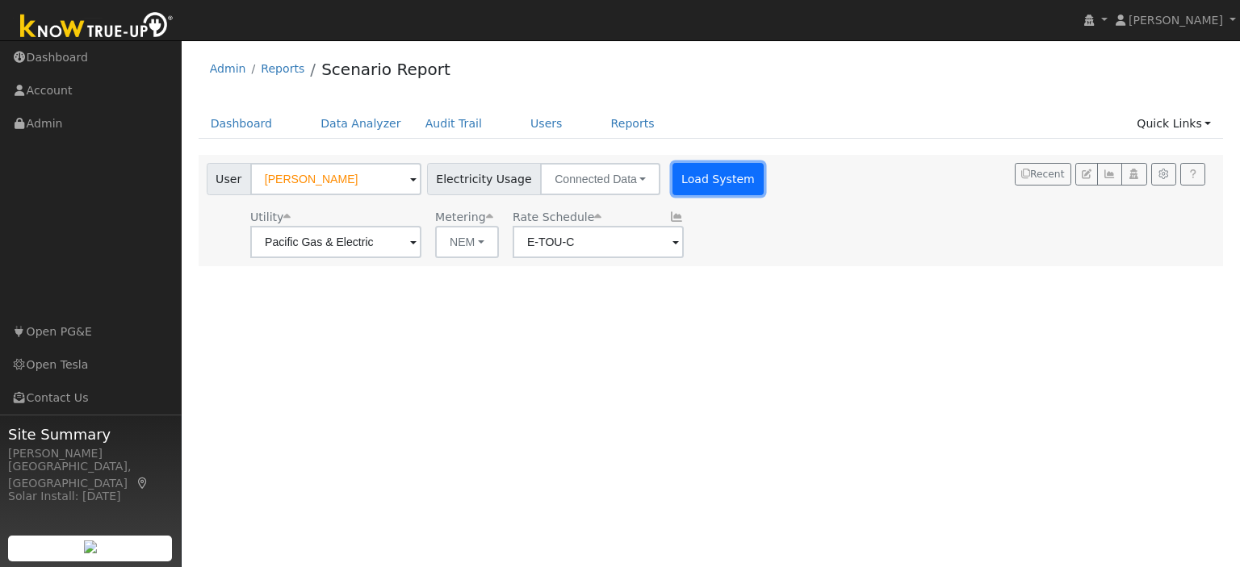
click at [681, 178] on button "Load System" at bounding box center [718, 179] width 92 height 32
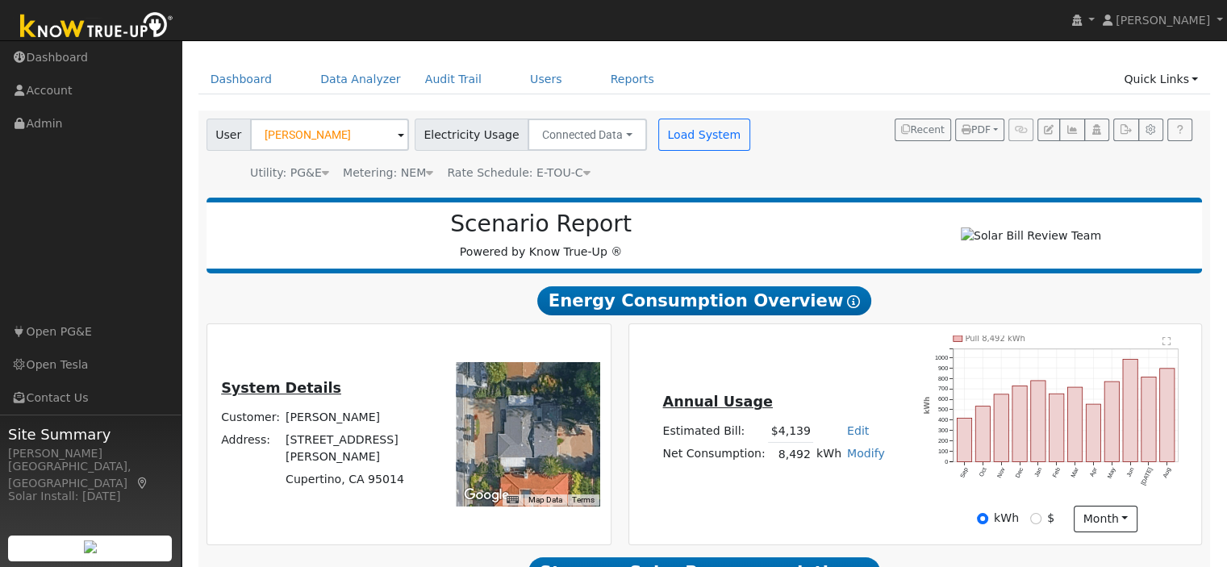
scroll to position [81, 0]
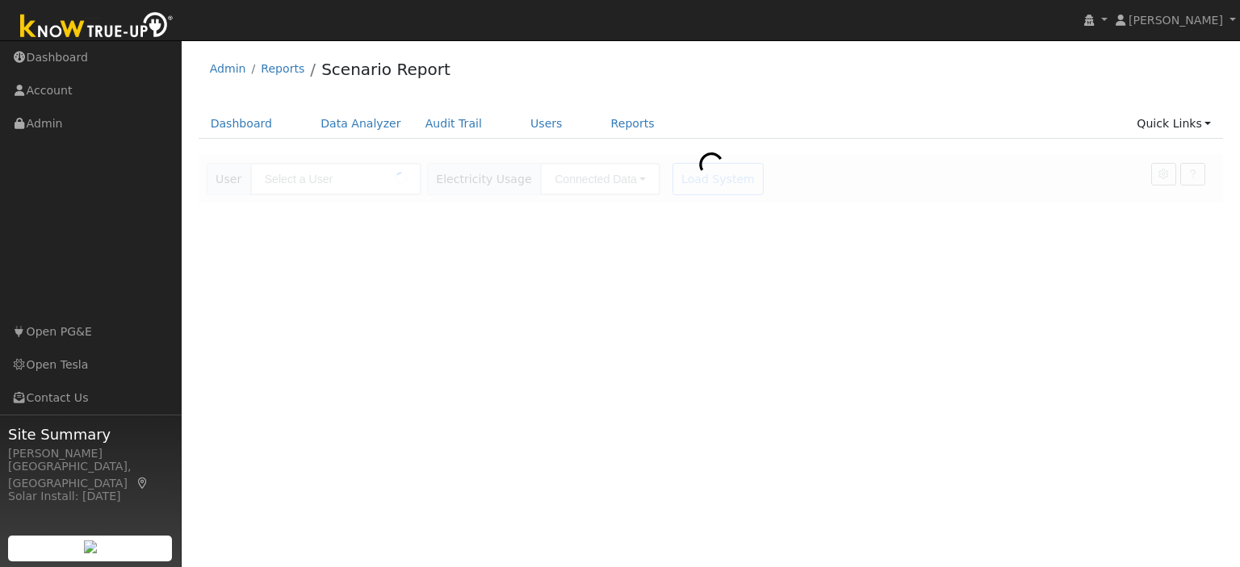
type input "[PERSON_NAME]"
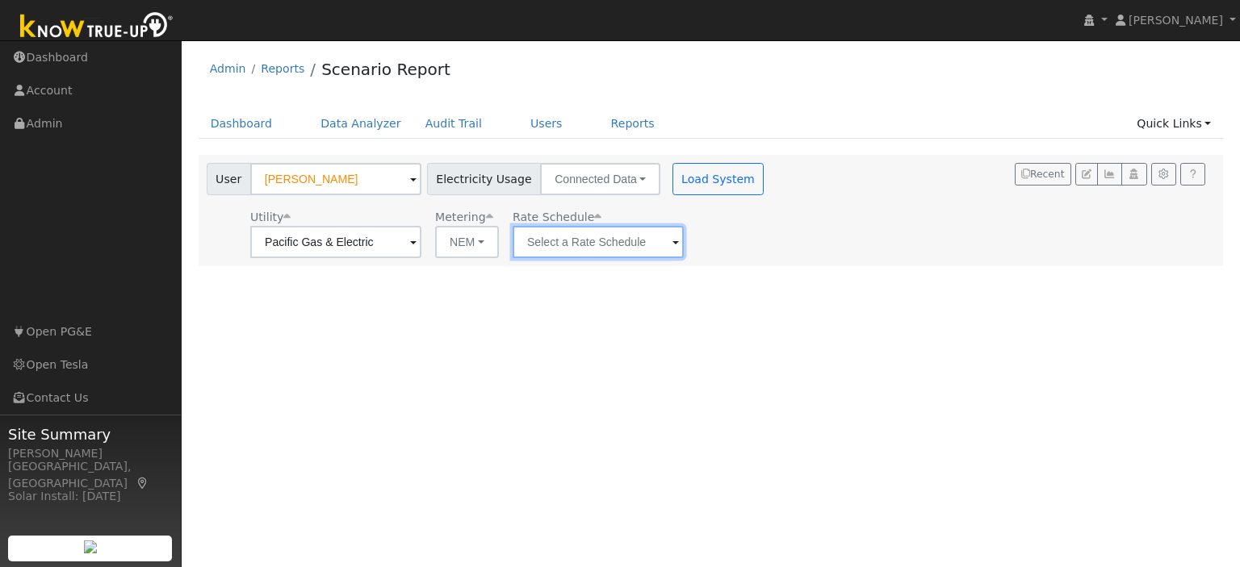
click at [653, 253] on input "text" at bounding box center [597, 242] width 171 height 32
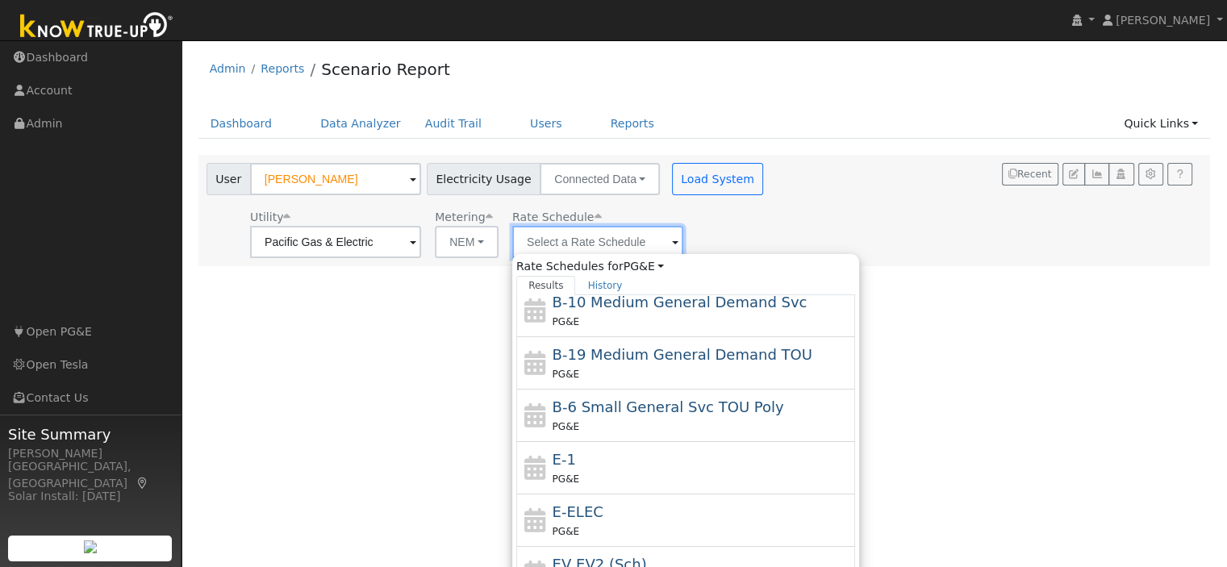
scroll to position [279, 0]
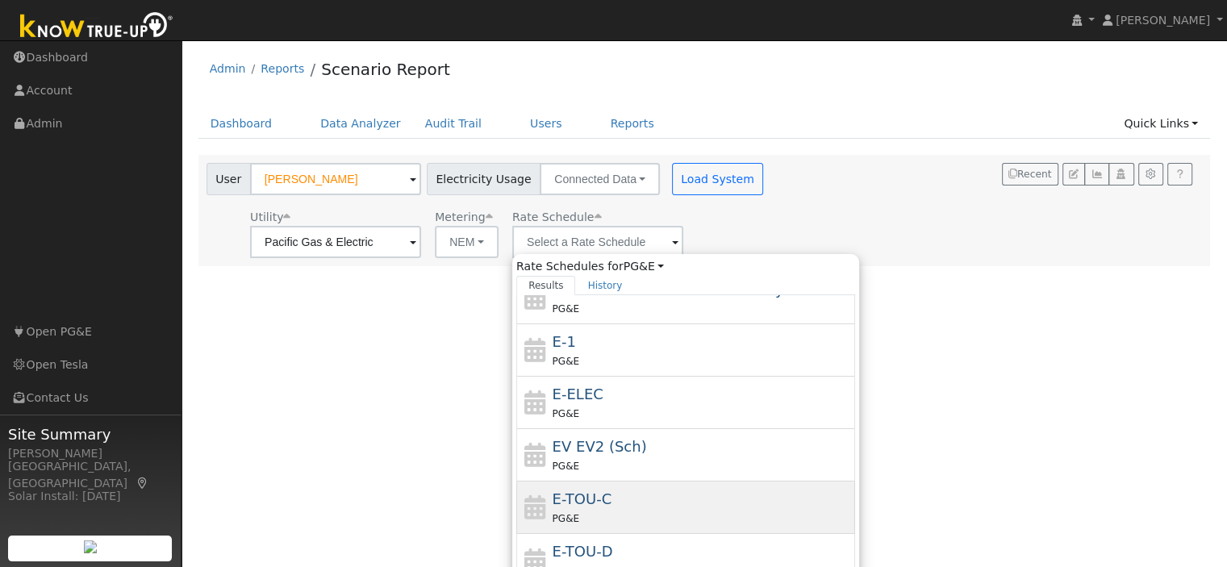
click at [608, 512] on div "PG&E" at bounding box center [702, 518] width 299 height 17
type input "E-TOU-C"
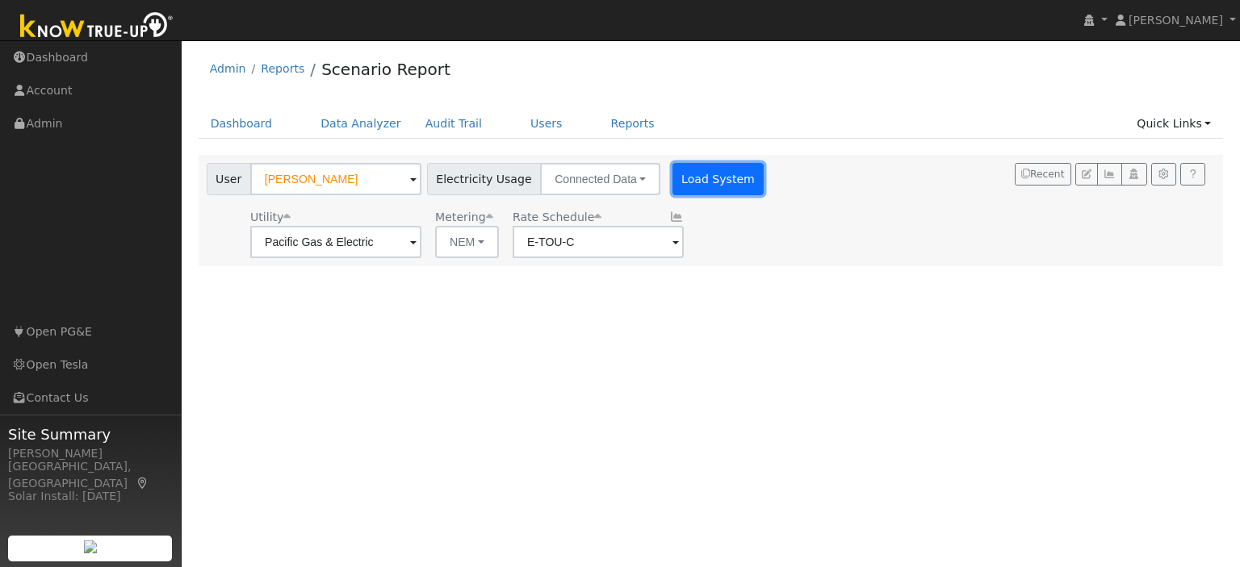
click at [719, 180] on button "Load System" at bounding box center [718, 179] width 92 height 32
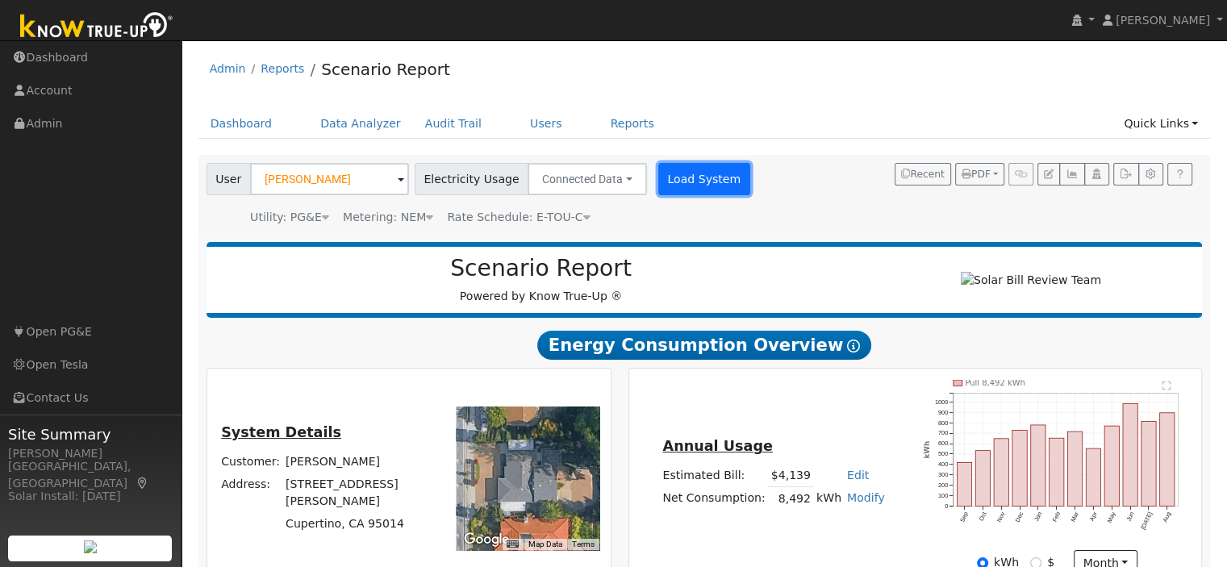
click at [675, 180] on button "Load System" at bounding box center [705, 179] width 92 height 32
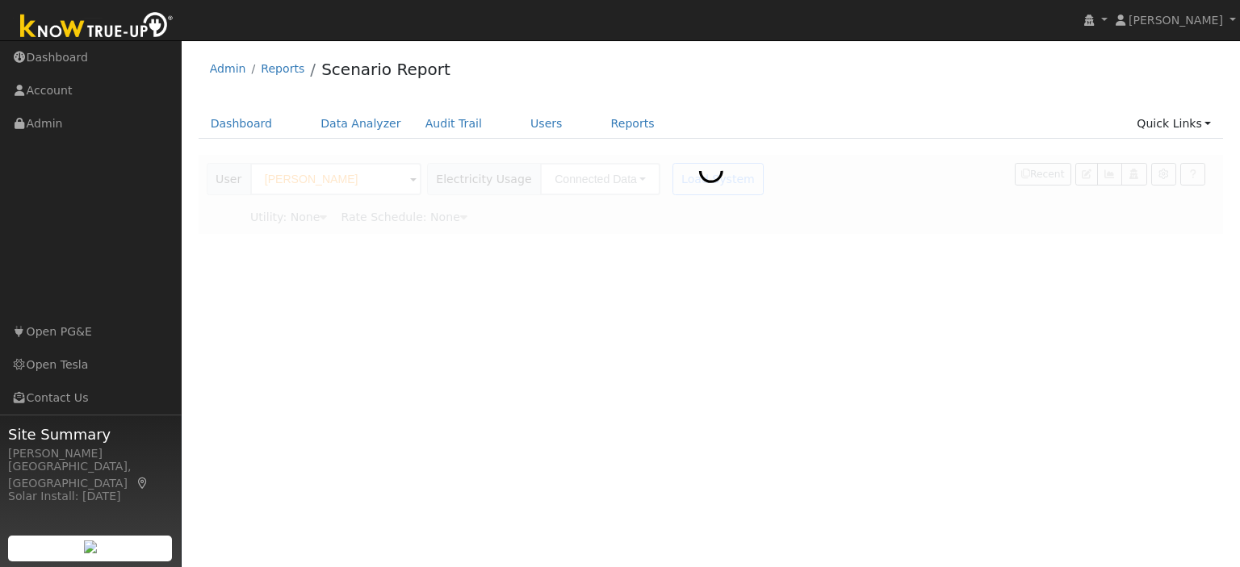
type input "Pacific Gas & Electric"
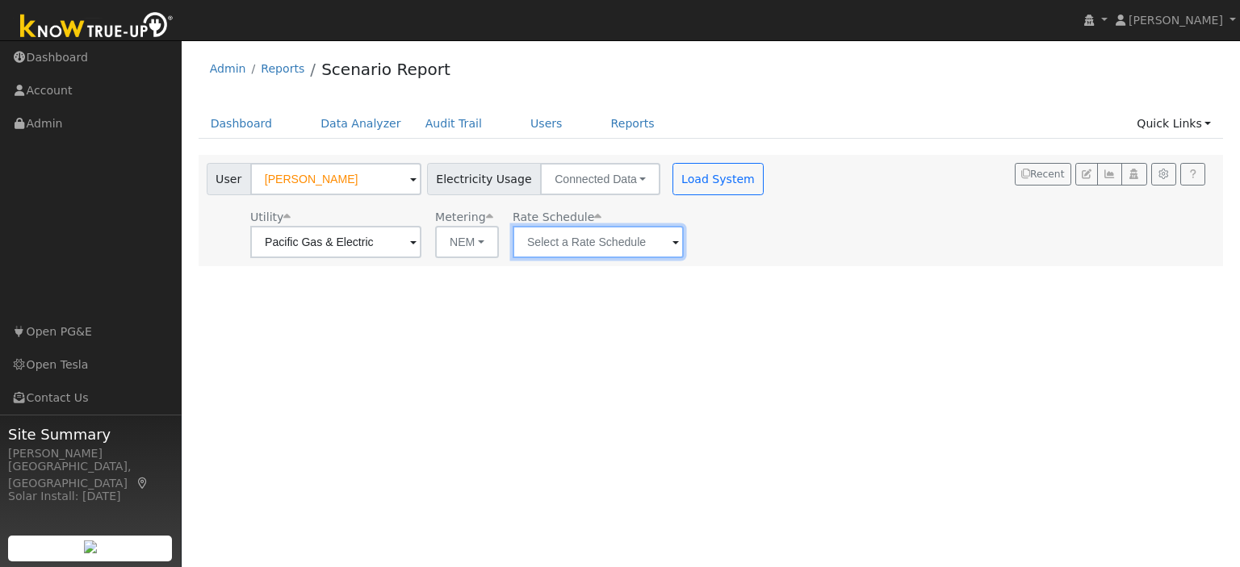
click at [617, 246] on input "text" at bounding box center [597, 242] width 171 height 32
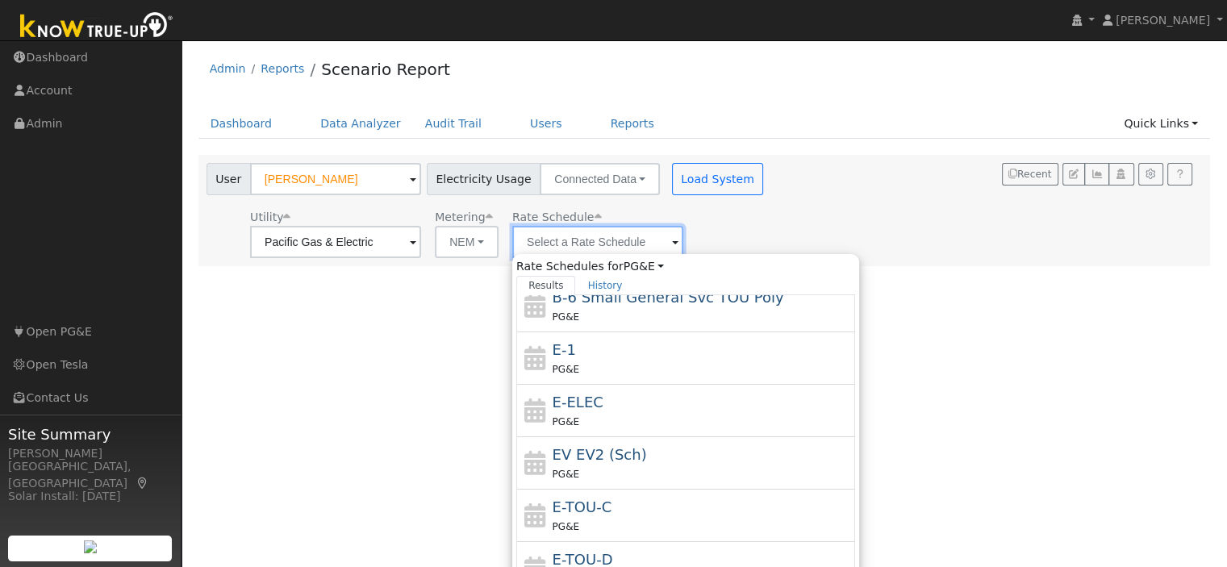
scroll to position [279, 0]
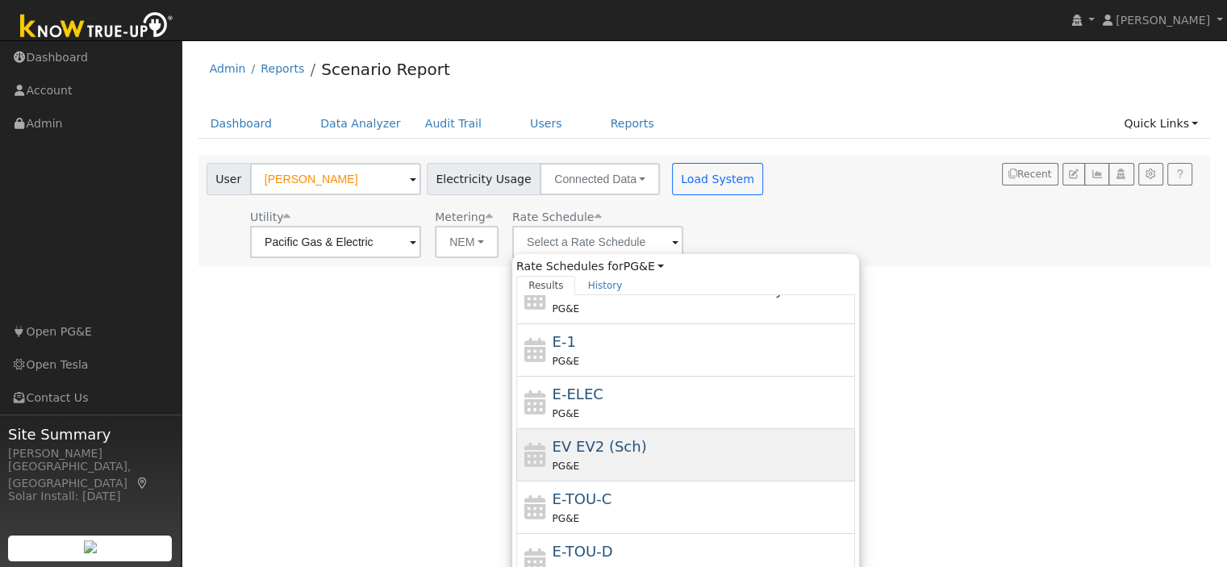
click at [633, 459] on div "PG&E" at bounding box center [702, 466] width 299 height 17
type input "EV EV2 (Sch)"
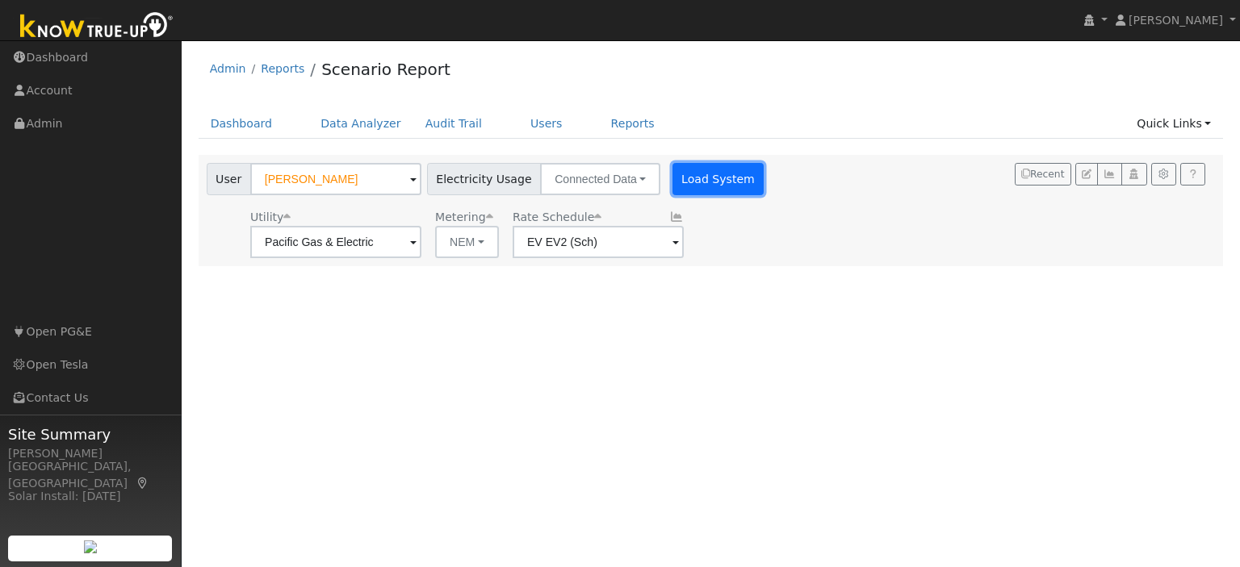
click at [680, 190] on button "Load System" at bounding box center [718, 179] width 92 height 32
